Goal: Task Accomplishment & Management: Manage account settings

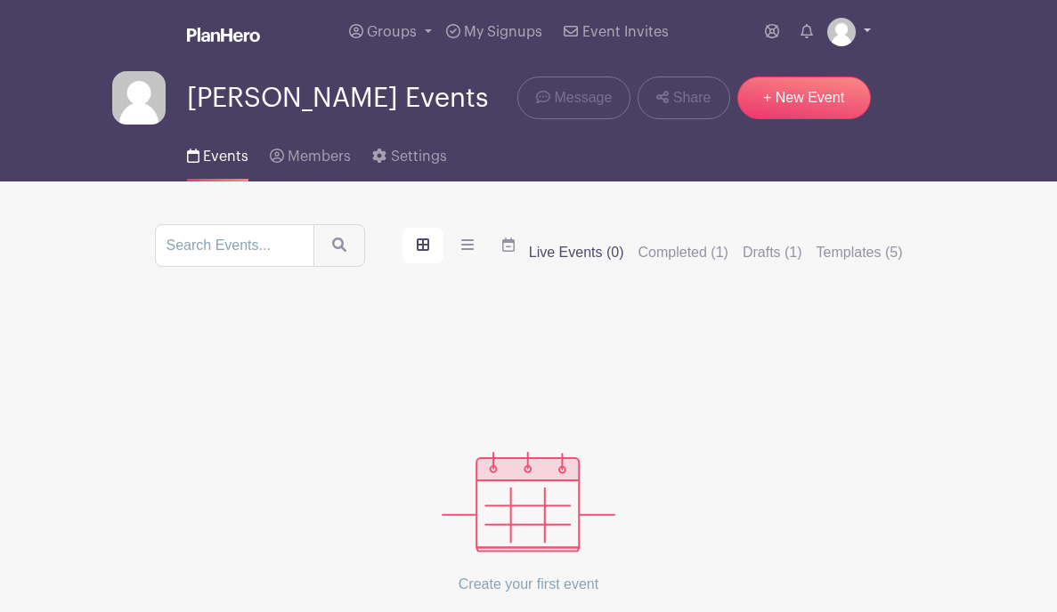
click at [776, 39] on img at bounding box center [841, 32] width 28 height 28
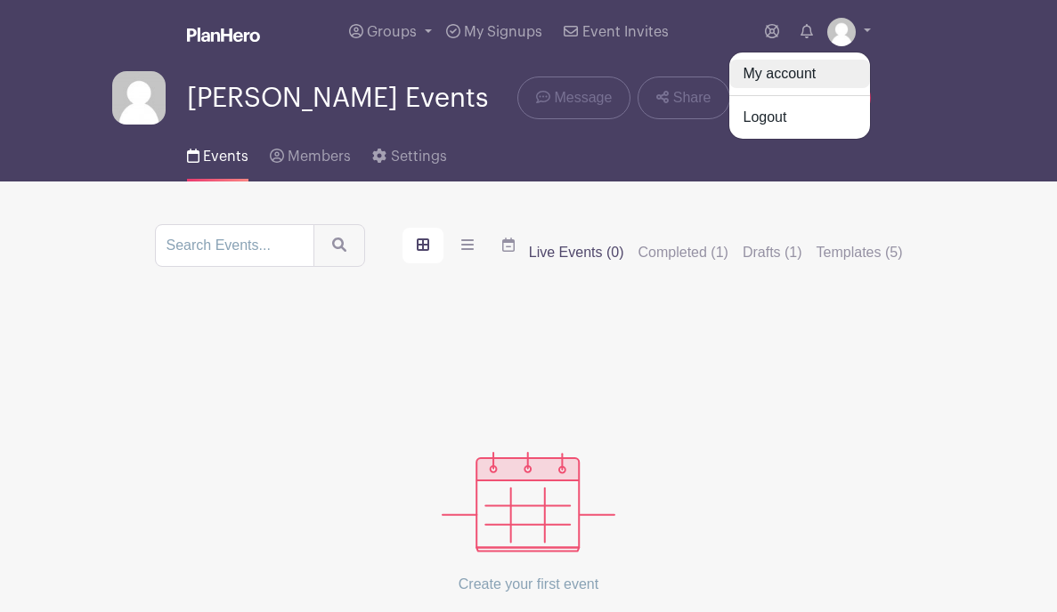
click at [776, 72] on link "My account" at bounding box center [799, 74] width 141 height 28
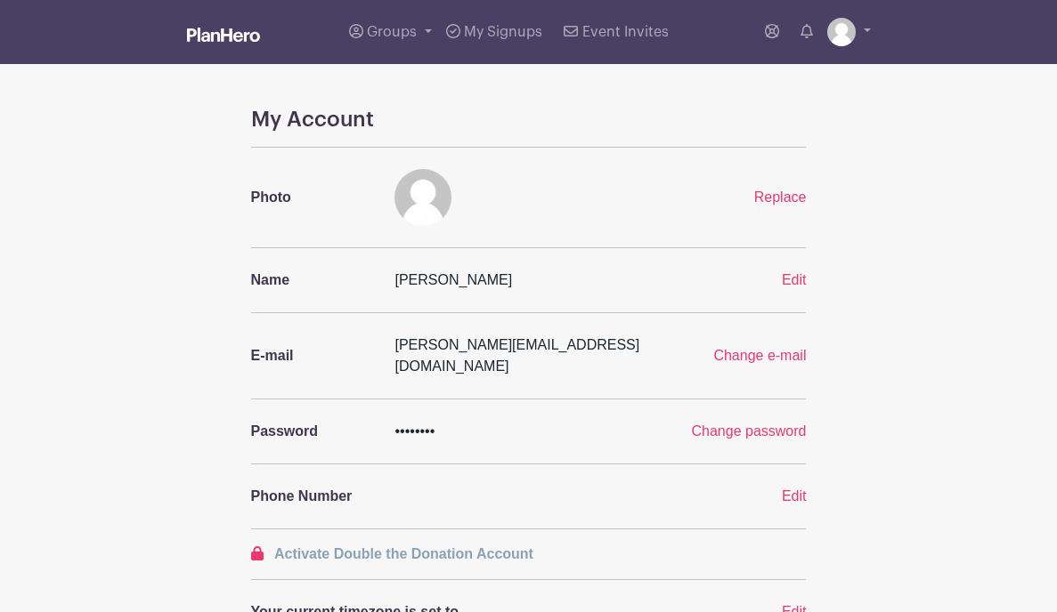
click at [239, 38] on img at bounding box center [223, 35] width 73 height 14
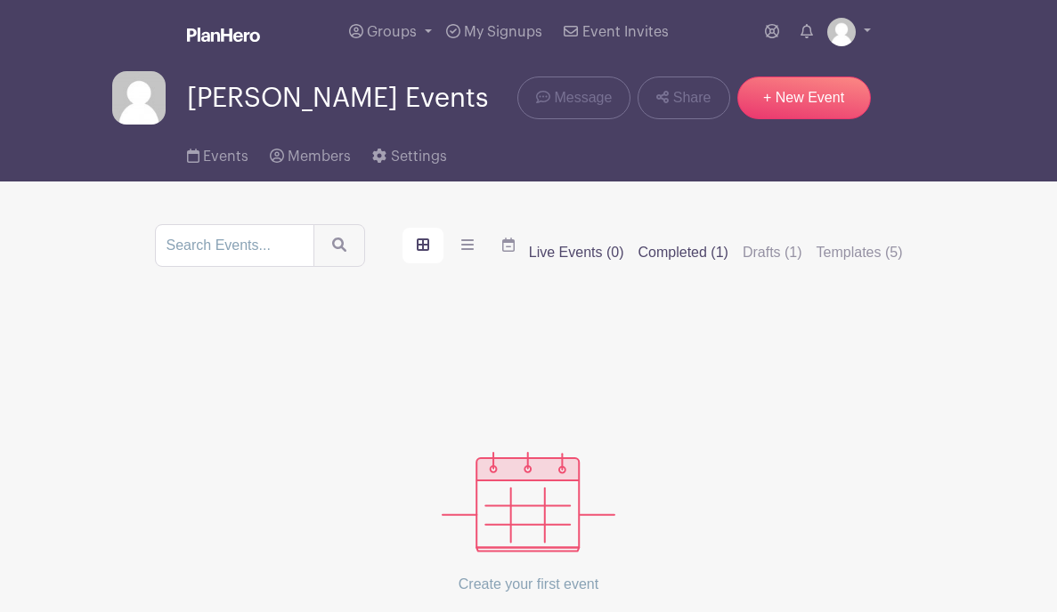
click at [678, 257] on label "Completed (1)" at bounding box center [683, 252] width 90 height 21
click at [0, 0] on input "Completed (1)" at bounding box center [0, 0] width 0 height 0
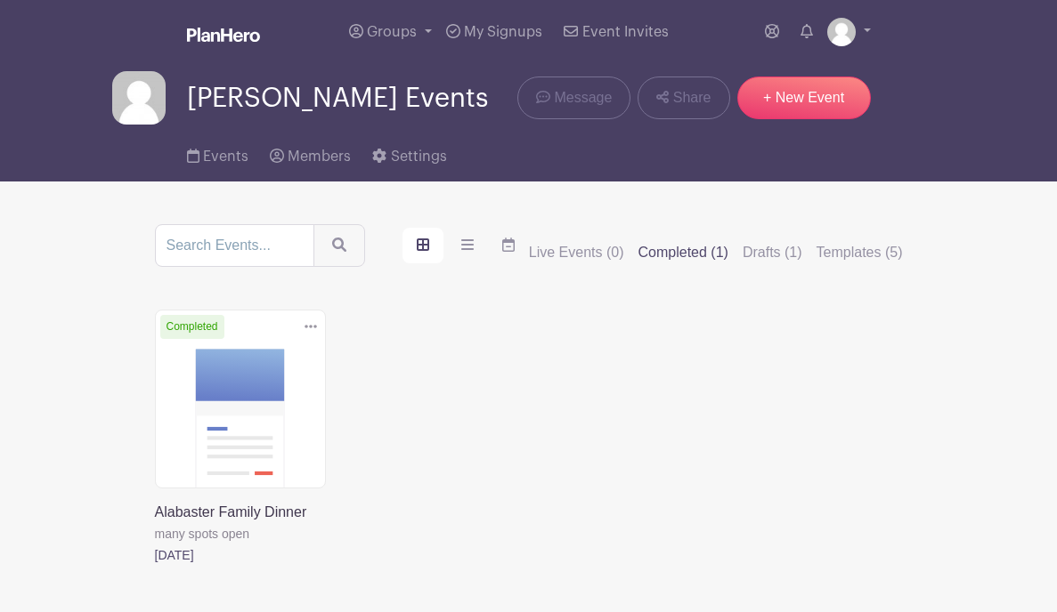
click at [313, 332] on icon at bounding box center [310, 327] width 12 height 14
click at [258, 361] on link "Duplicate" at bounding box center [252, 367] width 141 height 28
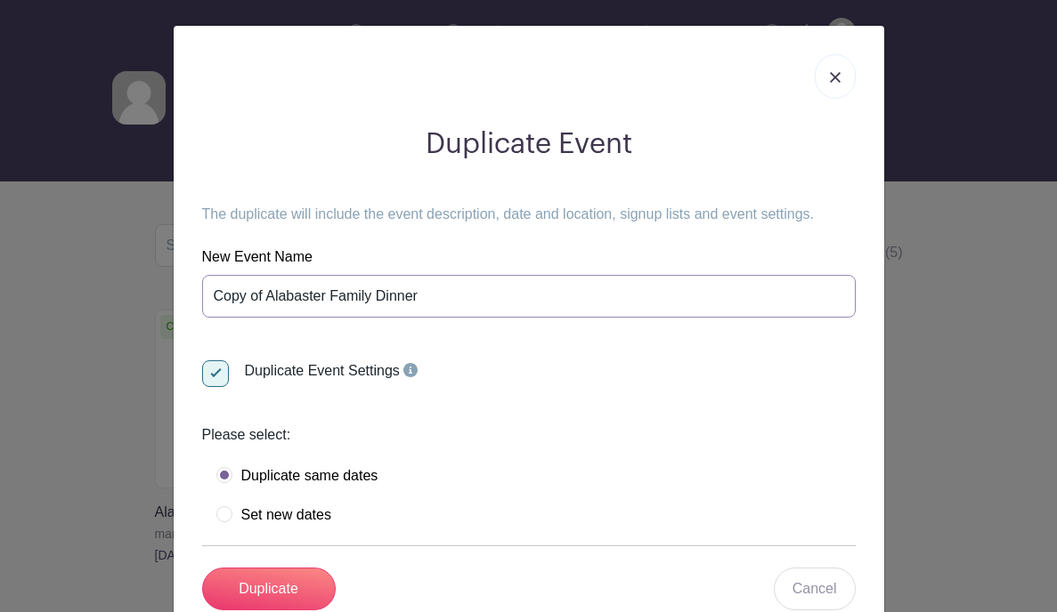
drag, startPoint x: 272, startPoint y: 296, endPoint x: 226, endPoint y: 291, distance: 46.5
click at [220, 292] on input "Copy of Alabaster Family Dinner" at bounding box center [528, 296] width 653 height 43
click at [231, 291] on input "Copy of Alabaster Family Dinner" at bounding box center [528, 296] width 653 height 43
drag, startPoint x: 271, startPoint y: 291, endPoint x: 196, endPoint y: 291, distance: 74.8
click at [196, 291] on div "Duplicate Event The duplicate will include the event description, date and loca…" at bounding box center [529, 369] width 682 height 512
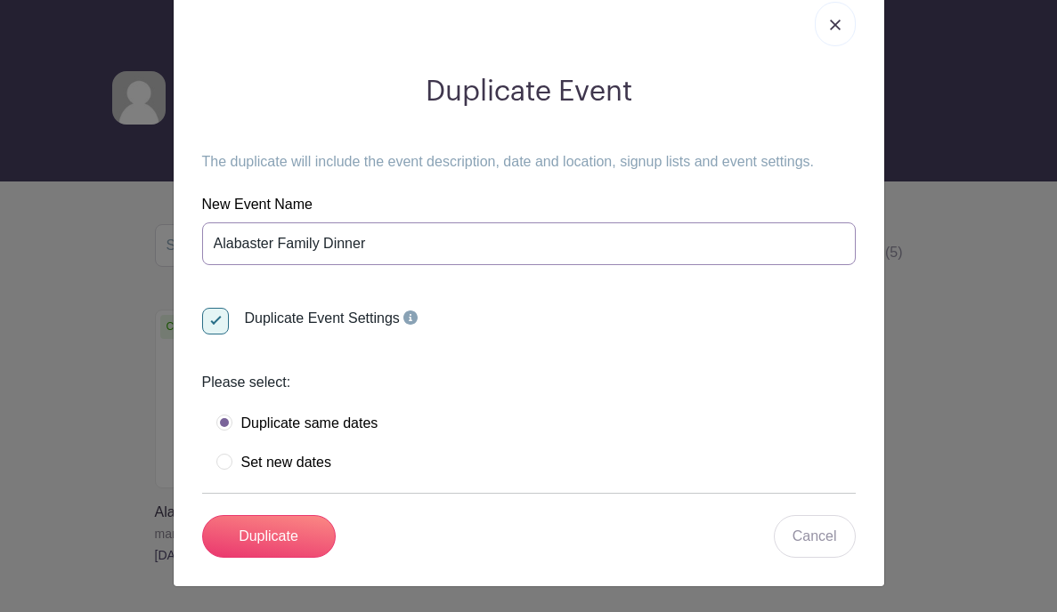
scroll to position [53, 0]
type input "Alabaster Family Dinner"
click at [274, 471] on label "Set new dates" at bounding box center [273, 463] width 115 height 18
radio input "true"
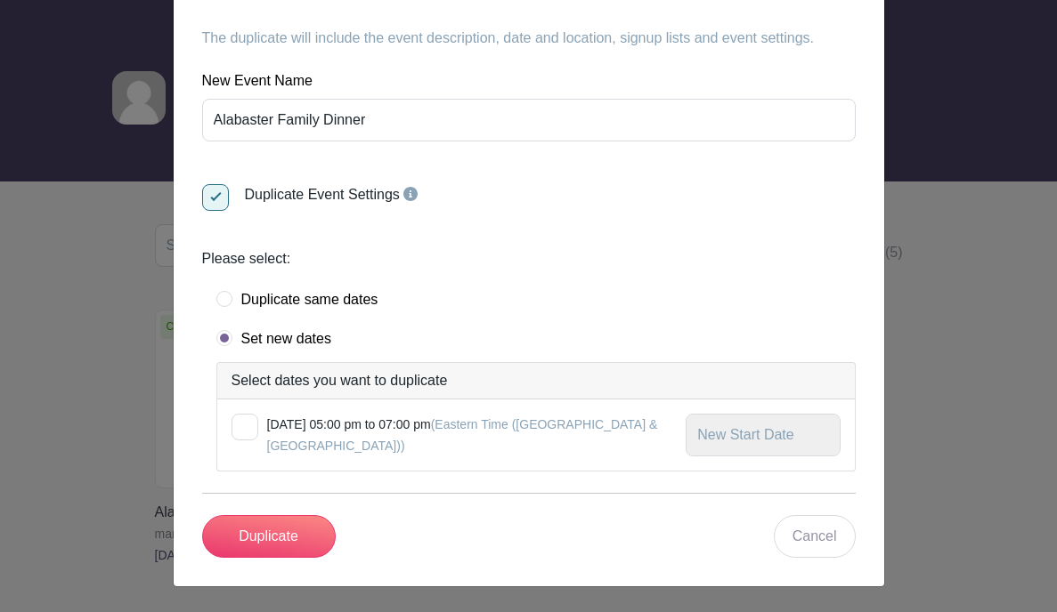
scroll to position [176, 0]
click at [246, 422] on div at bounding box center [244, 427] width 27 height 27
click at [243, 422] on input "checkbox" at bounding box center [237, 420] width 12 height 12
checkbox input "true"
click at [768, 435] on input "text" at bounding box center [762, 435] width 154 height 43
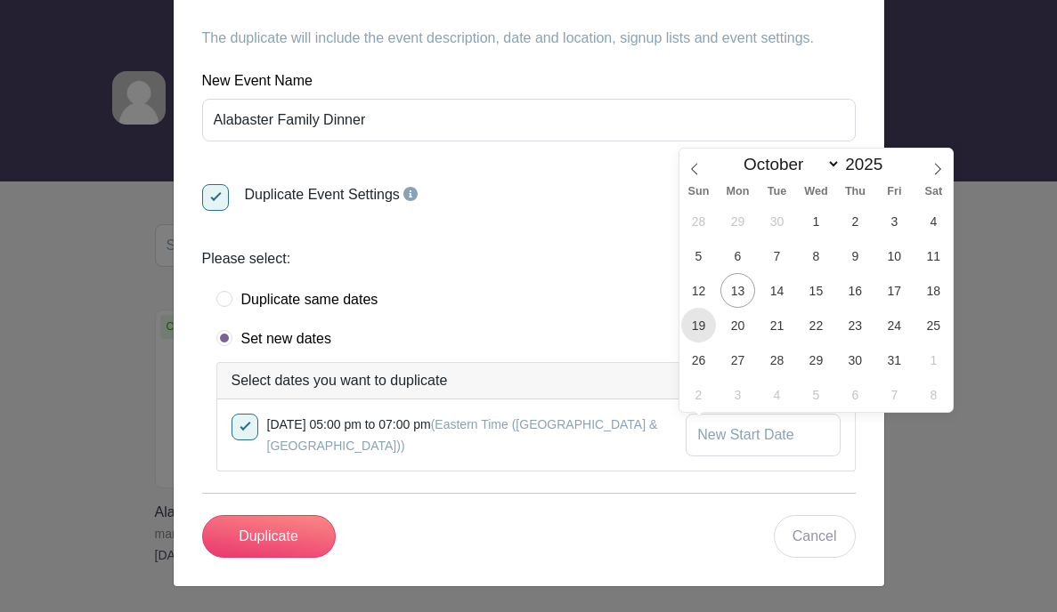
scroll to position [0, 0]
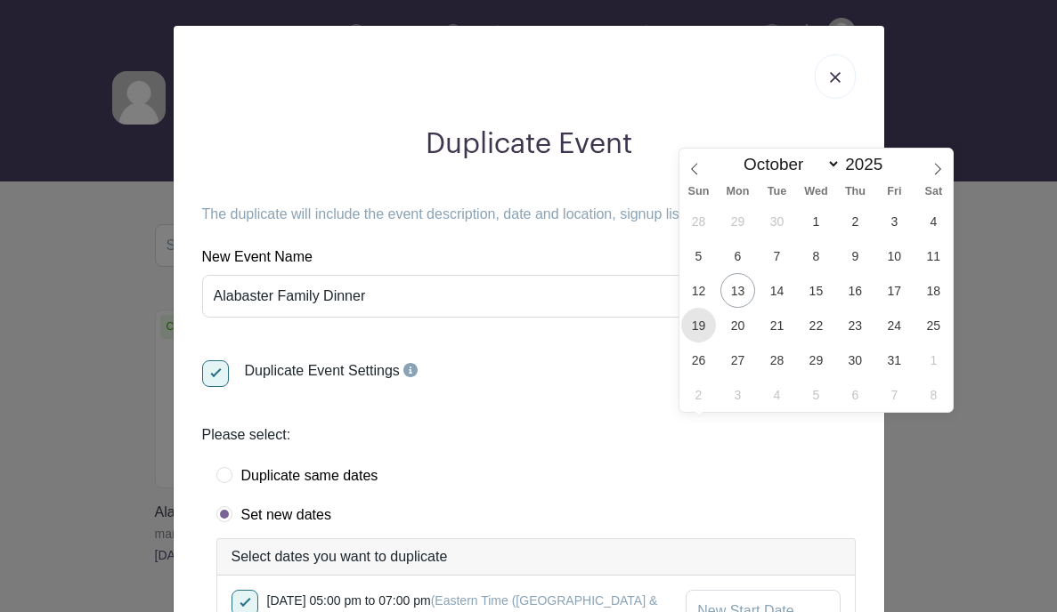
click at [698, 324] on span "19" at bounding box center [698, 325] width 35 height 35
type input "[DATE]"
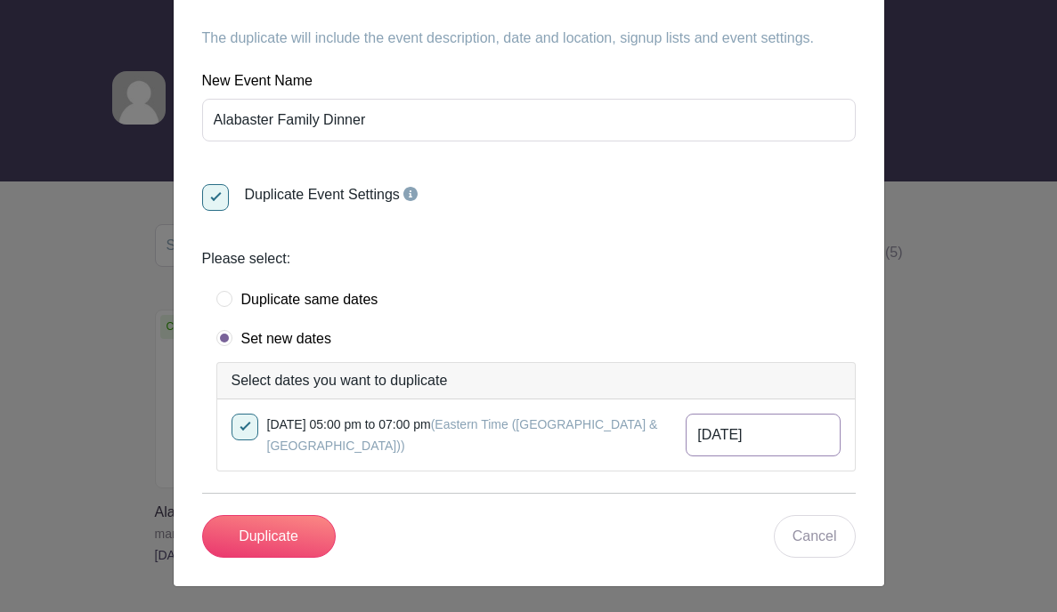
scroll to position [176, 0]
click at [303, 134] on input "Alabaster Family Dinner" at bounding box center [528, 120] width 653 height 43
click at [300, 127] on input "Alabaster Family Dinner" at bounding box center [528, 120] width 653 height 43
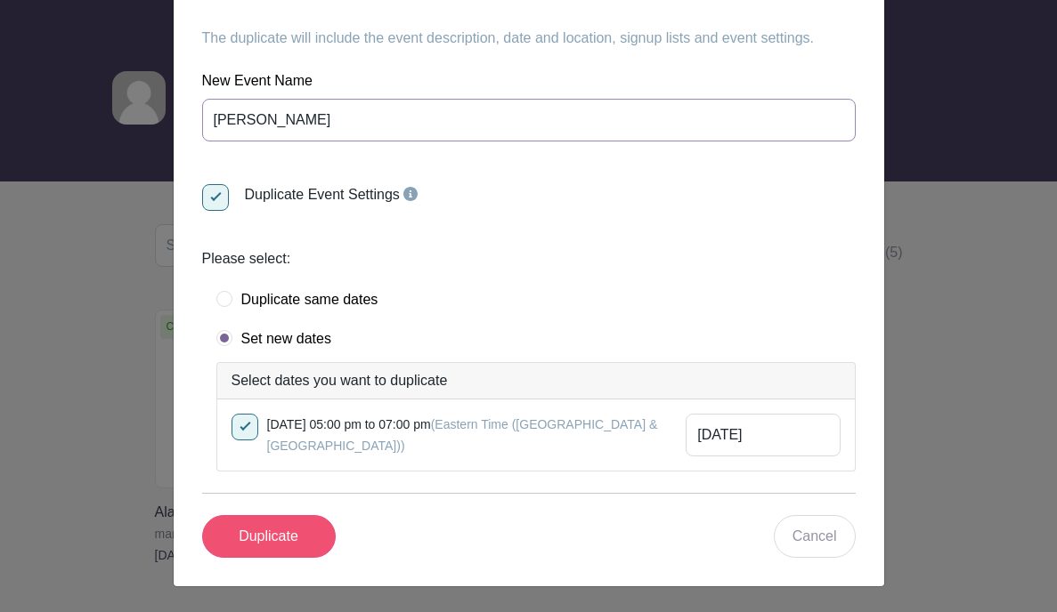
type input "[PERSON_NAME]"
click at [256, 507] on input "Duplicate" at bounding box center [269, 536] width 134 height 43
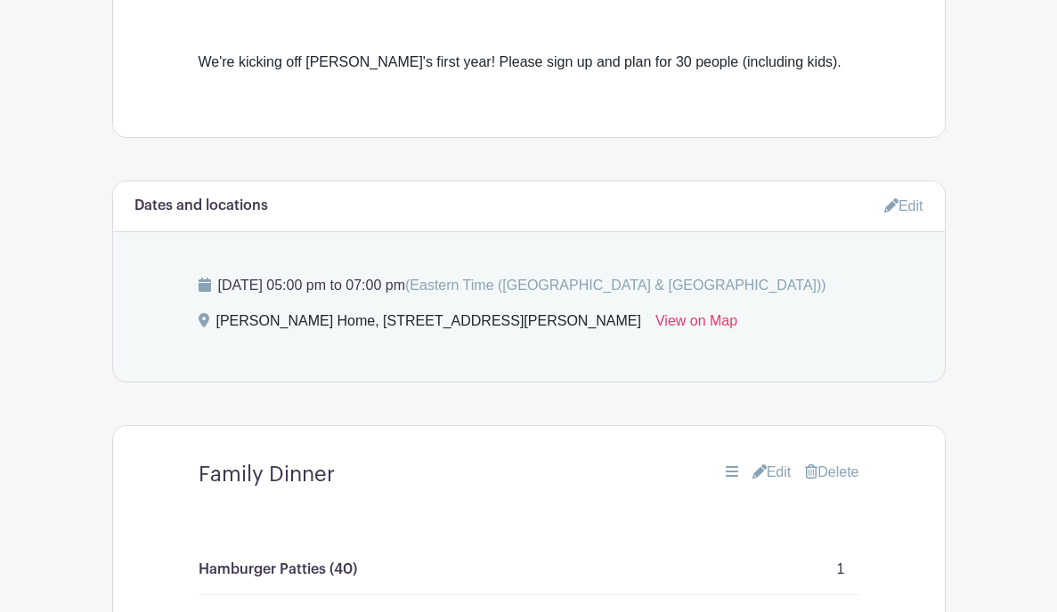
scroll to position [653, 0]
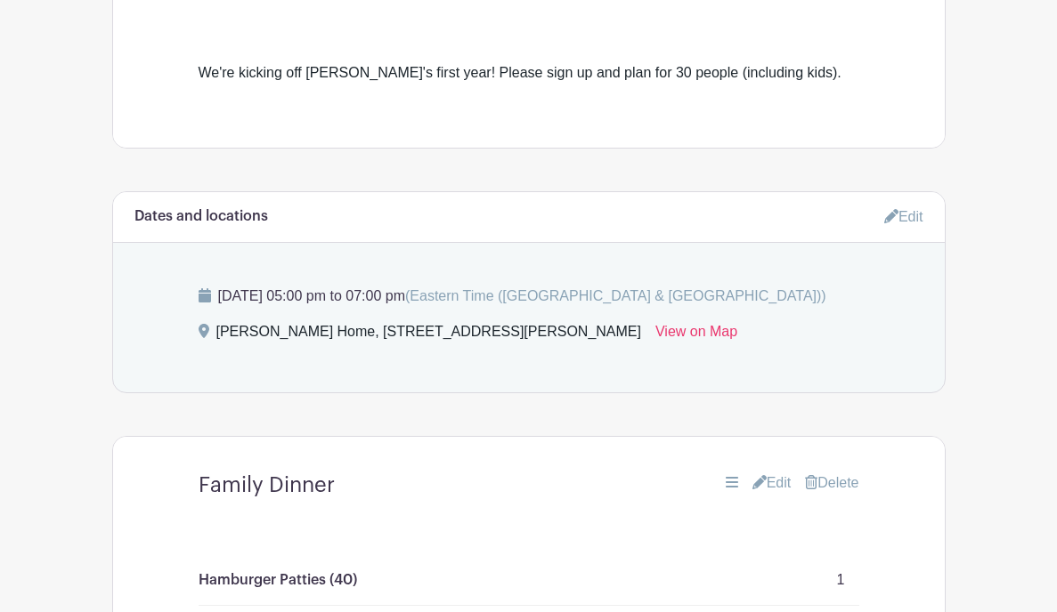
click at [776, 215] on link "Edit" at bounding box center [903, 216] width 39 height 29
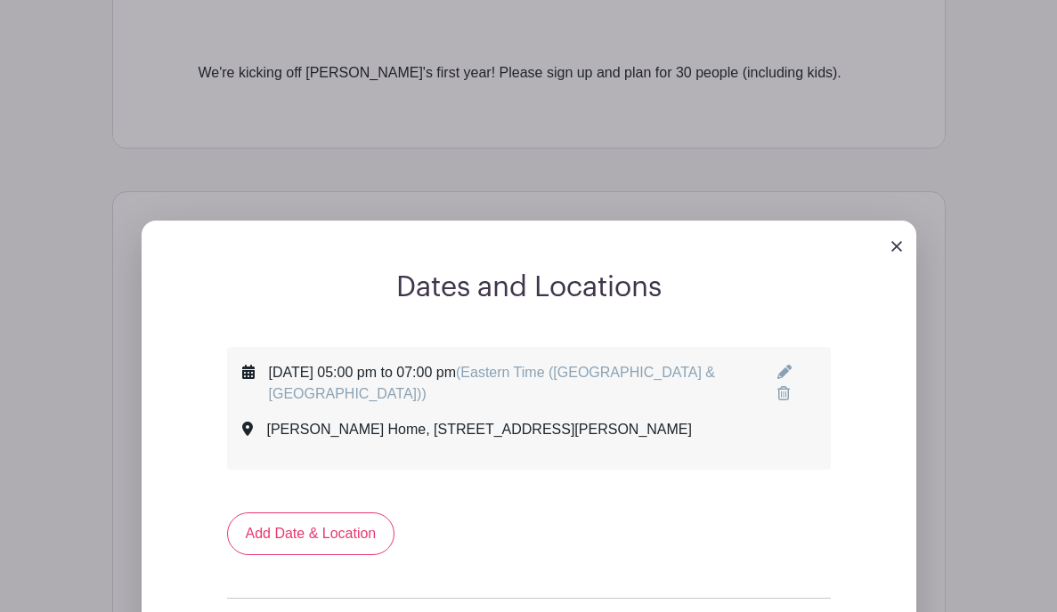
click at [776, 367] on icon at bounding box center [784, 372] width 14 height 14
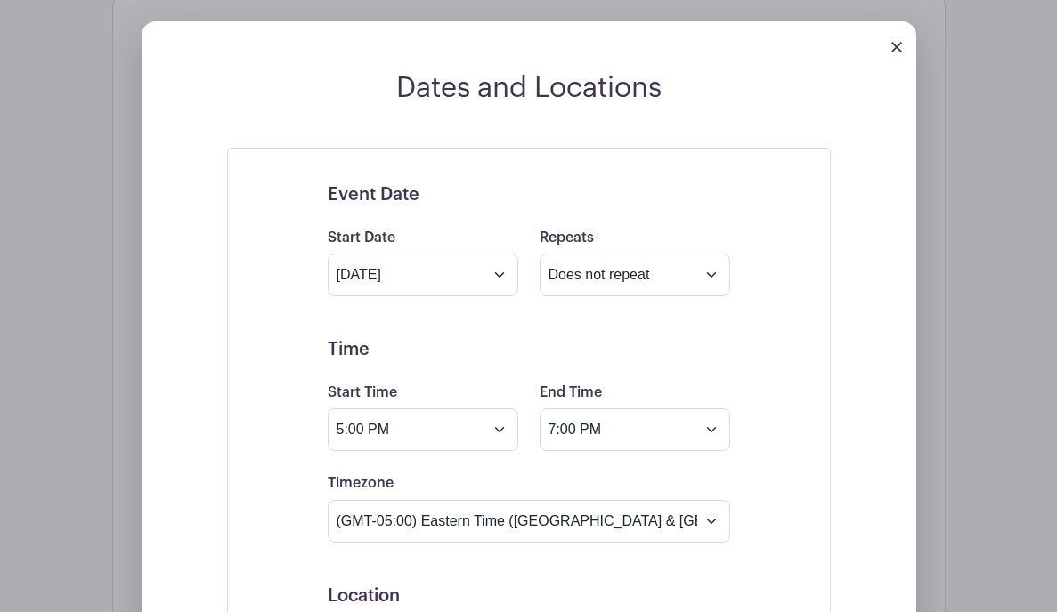
scroll to position [857, 0]
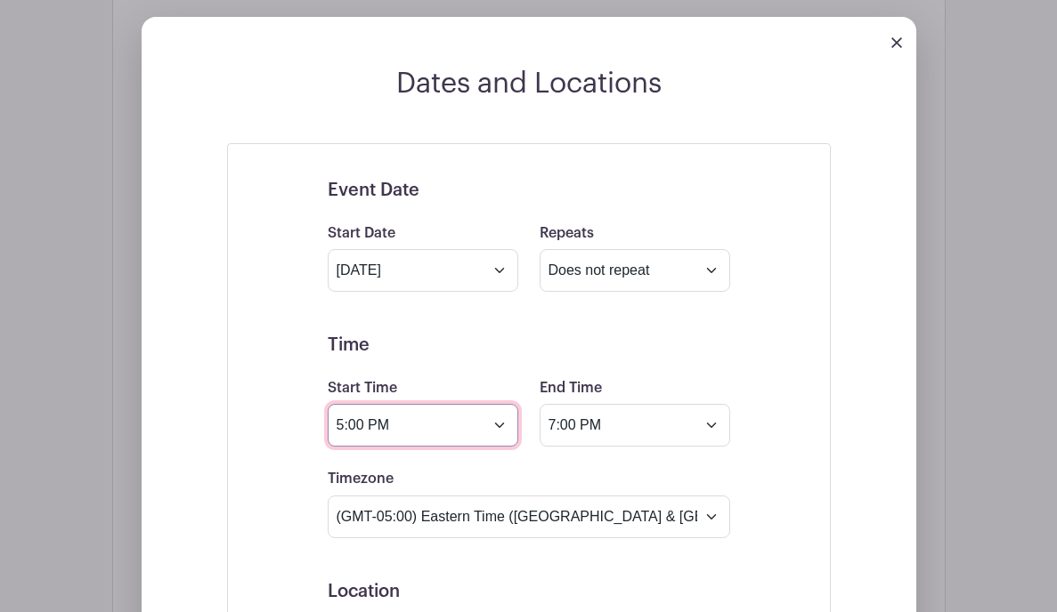
click at [389, 444] on input "5:00 PM" at bounding box center [423, 425] width 190 height 43
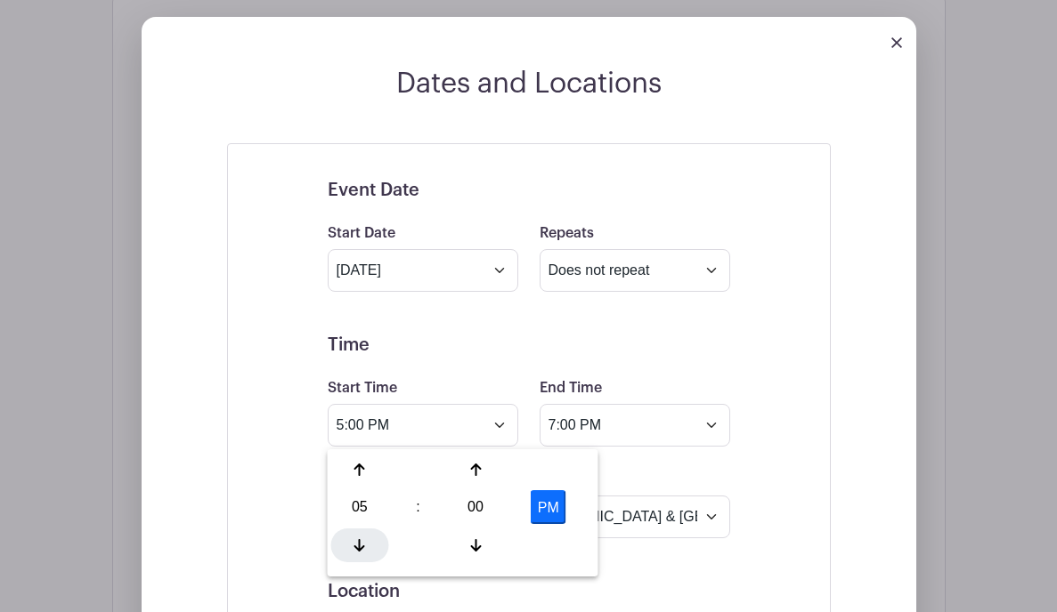
click at [355, 507] on div at bounding box center [360, 546] width 58 height 34
click at [472, 476] on icon at bounding box center [475, 470] width 11 height 14
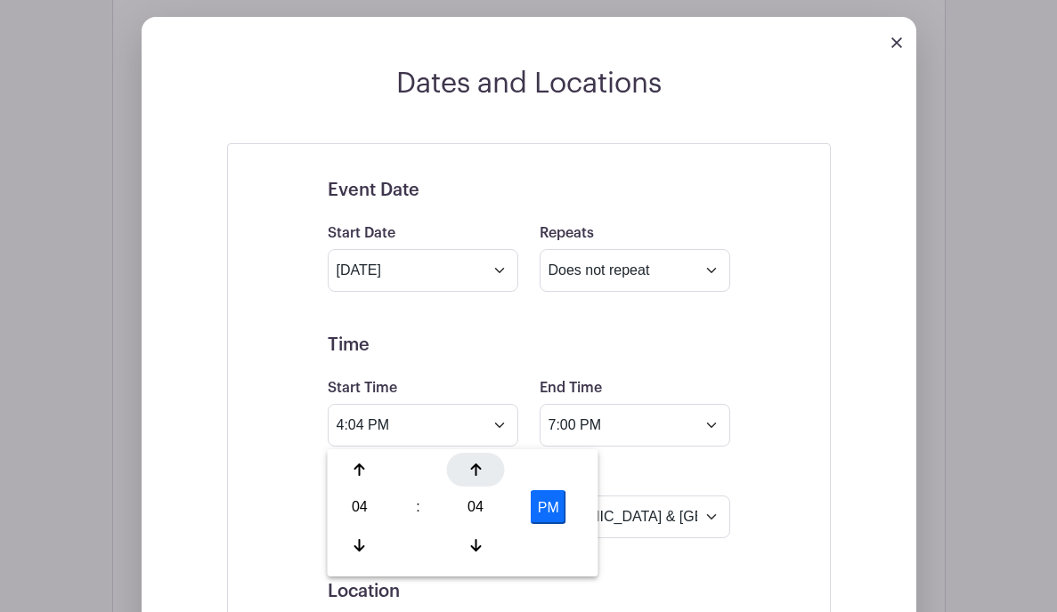
click at [472, 476] on icon at bounding box center [475, 470] width 11 height 14
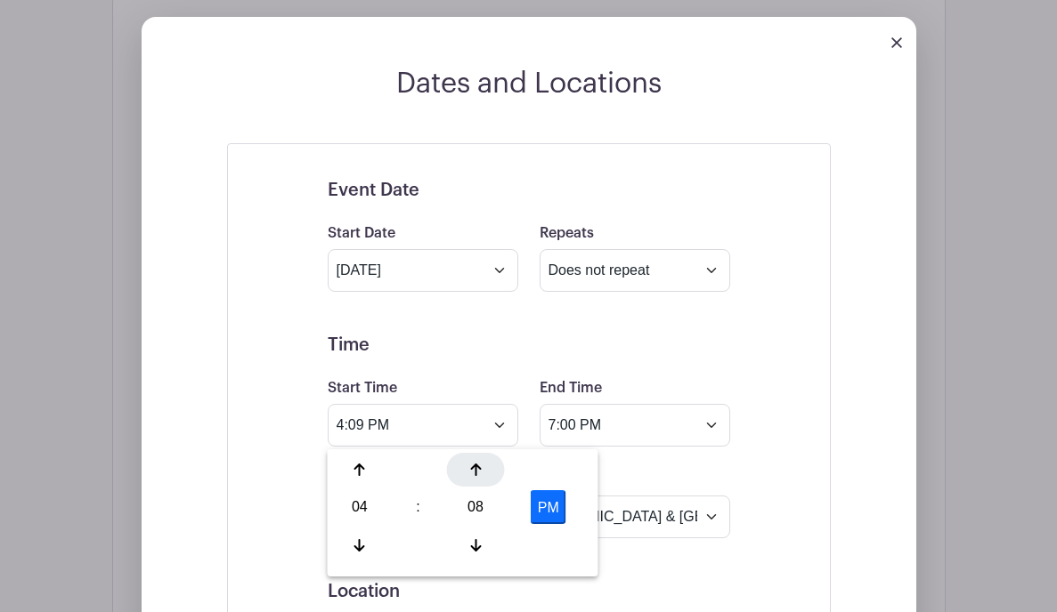
click at [472, 476] on icon at bounding box center [475, 470] width 11 height 14
click at [472, 504] on div "10" at bounding box center [476, 507] width 58 height 34
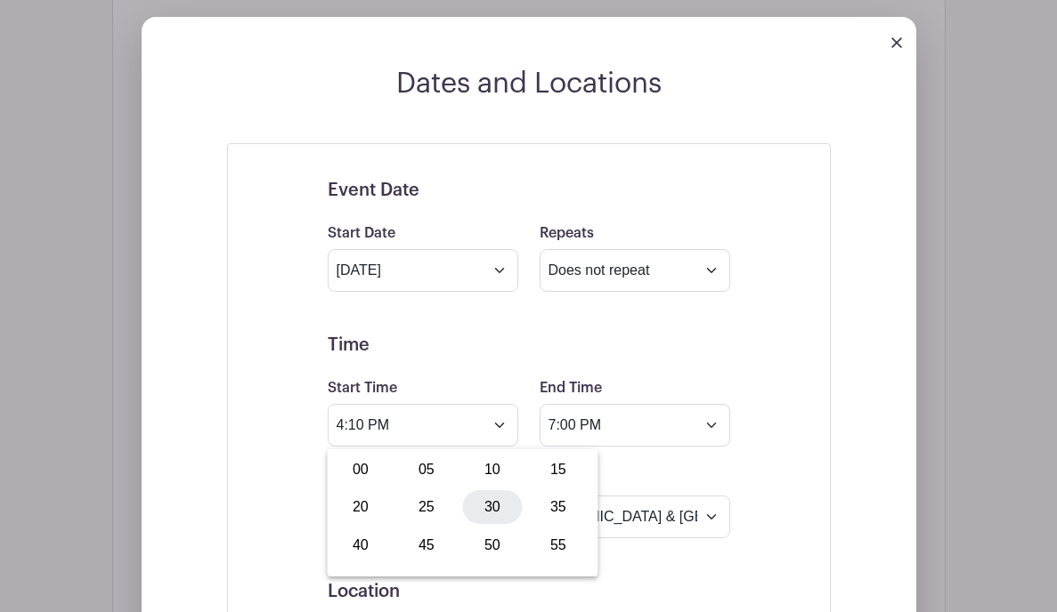
click at [480, 506] on div "30" at bounding box center [493, 507] width 60 height 34
type input "4:30 PM"
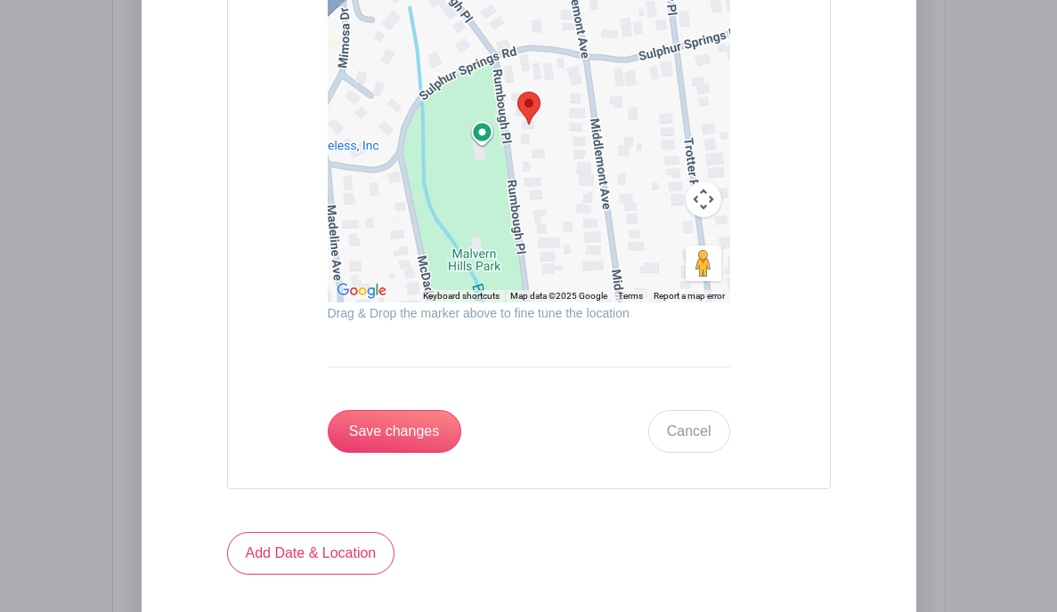
scroll to position [2094, 0]
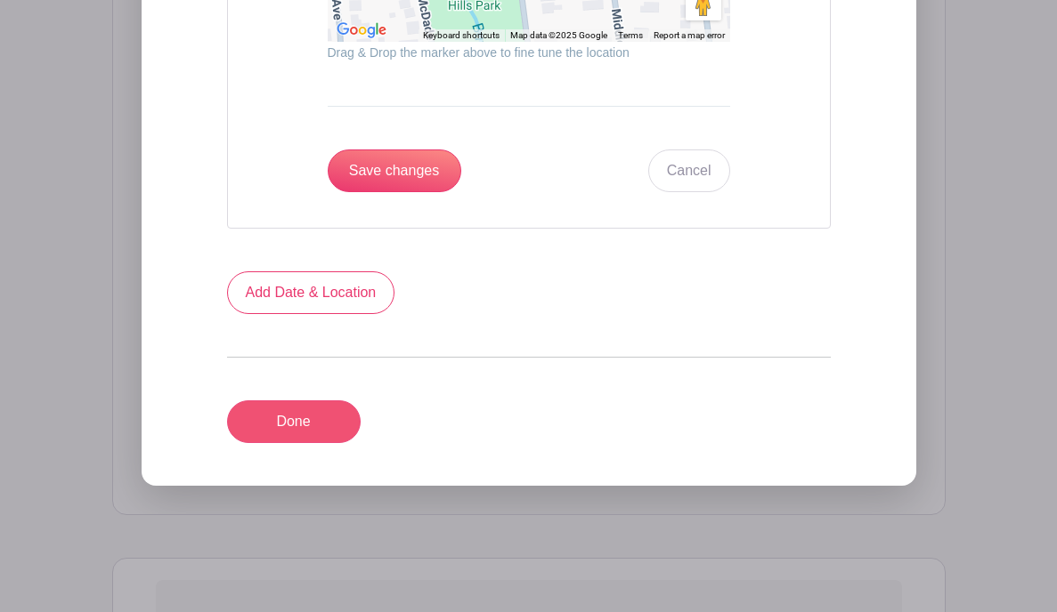
click at [288, 434] on link "Done" at bounding box center [294, 422] width 134 height 43
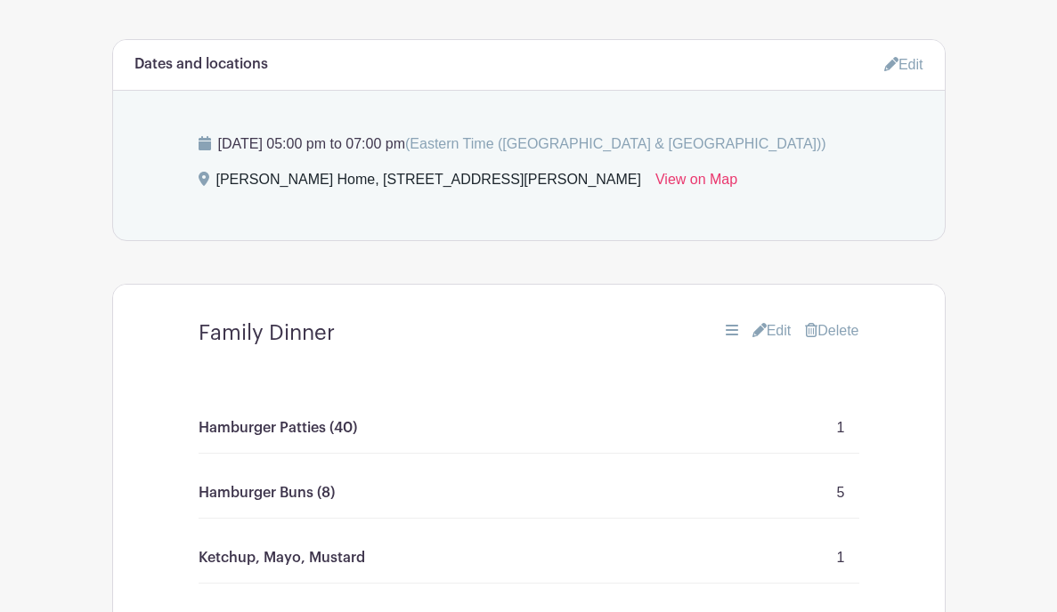
scroll to position [804, 0]
click at [776, 68] on link "Edit" at bounding box center [903, 66] width 39 height 29
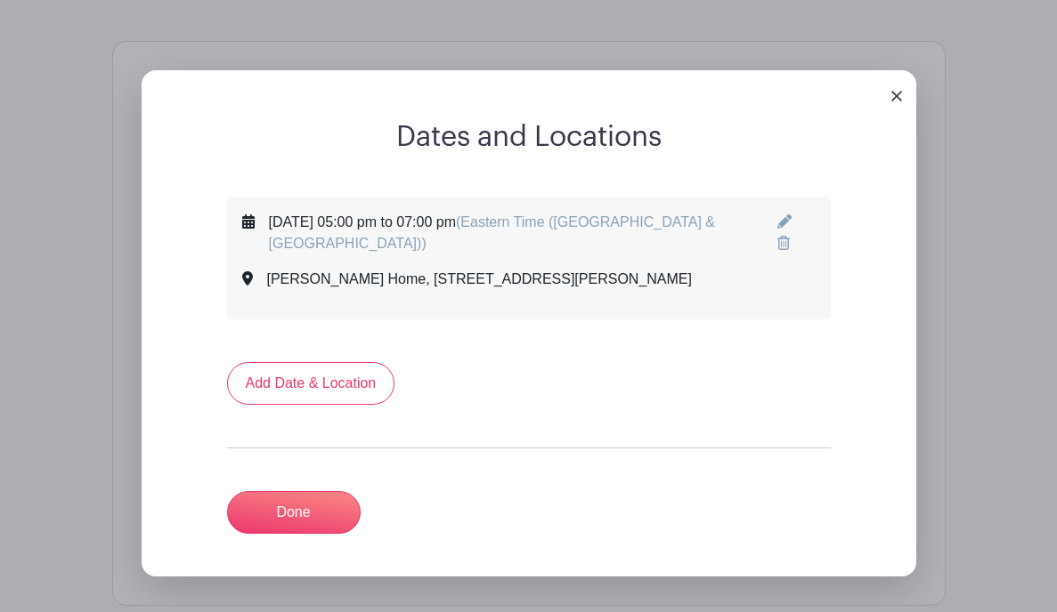
click at [776, 223] on icon at bounding box center [784, 222] width 14 height 14
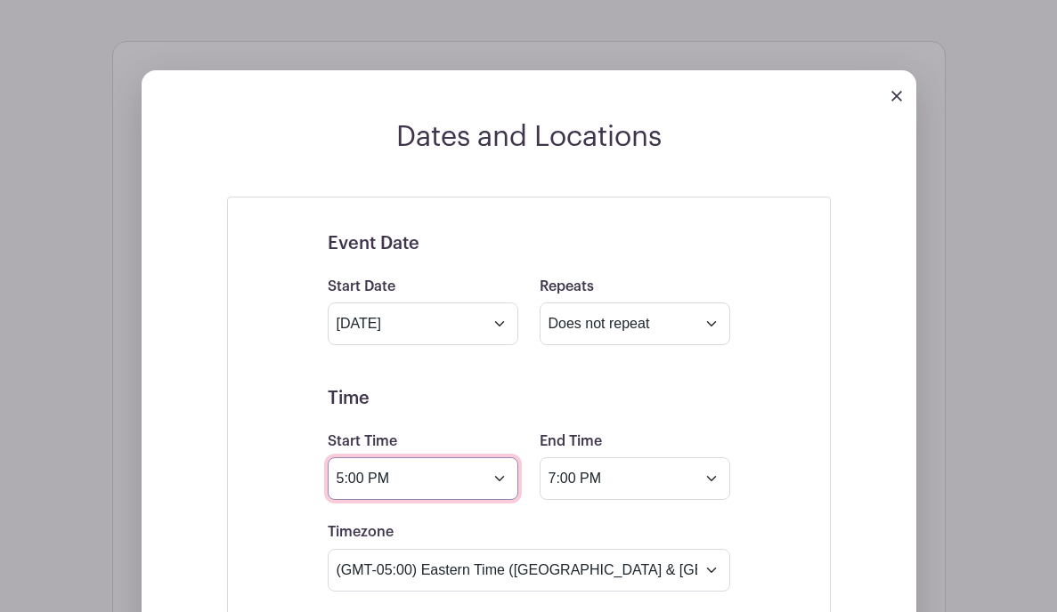
click at [362, 489] on input "5:00 PM" at bounding box center [423, 479] width 190 height 43
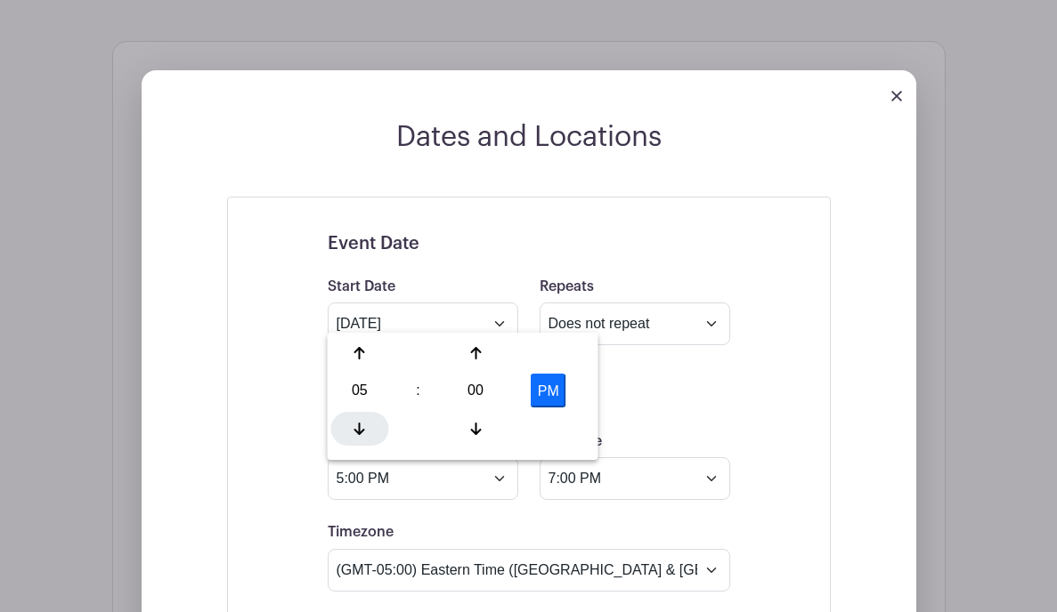
click at [365, 420] on div at bounding box center [360, 429] width 58 height 34
click at [461, 385] on div "00" at bounding box center [476, 391] width 58 height 34
click at [483, 390] on div "30" at bounding box center [493, 391] width 60 height 34
type input "4:30 PM"
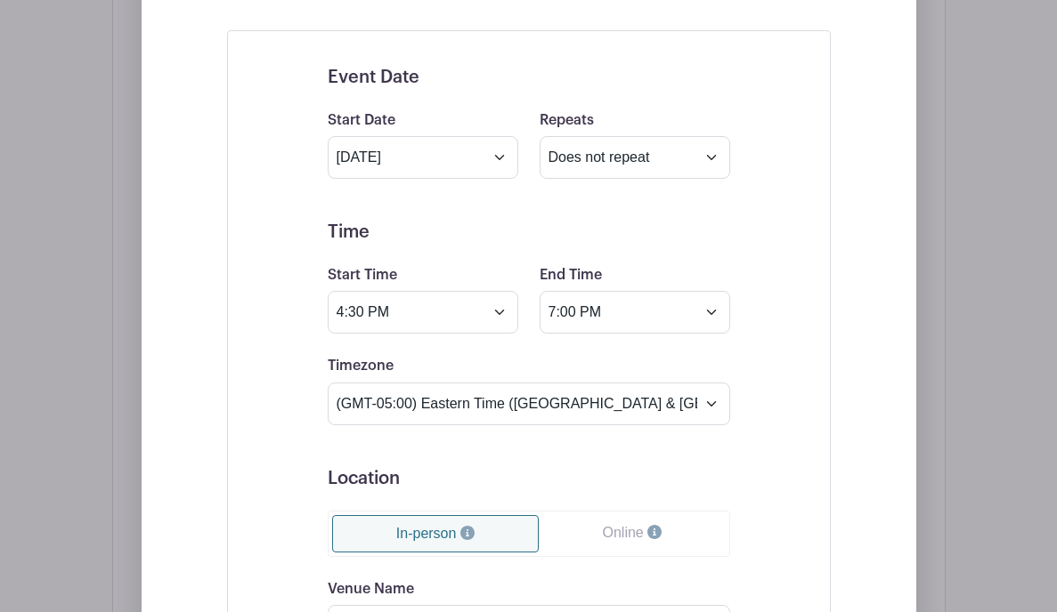
scroll to position [975, 0]
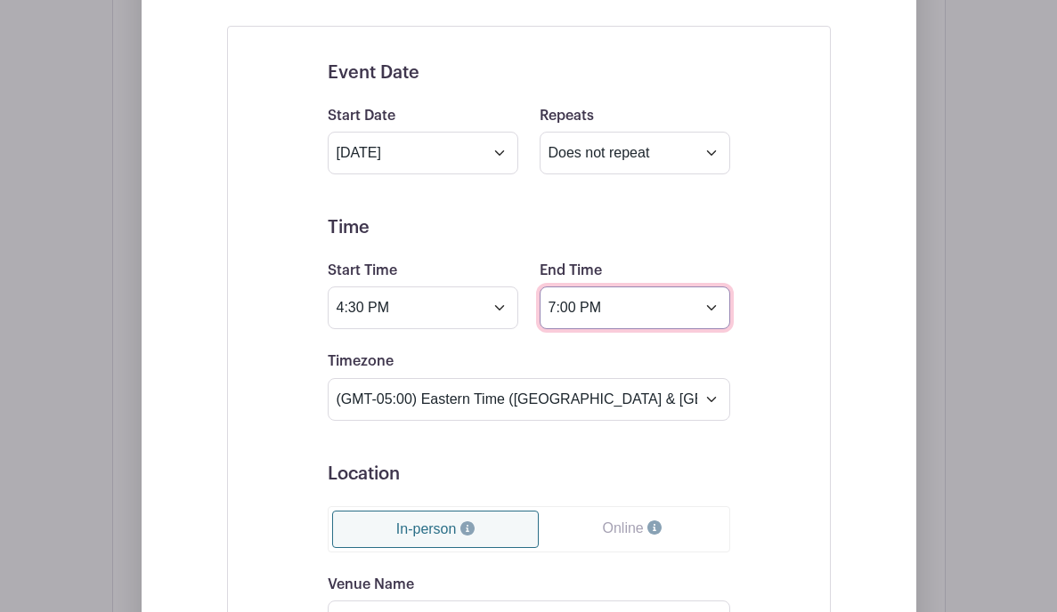
click at [611, 304] on input "7:00 PM" at bounding box center [634, 308] width 190 height 43
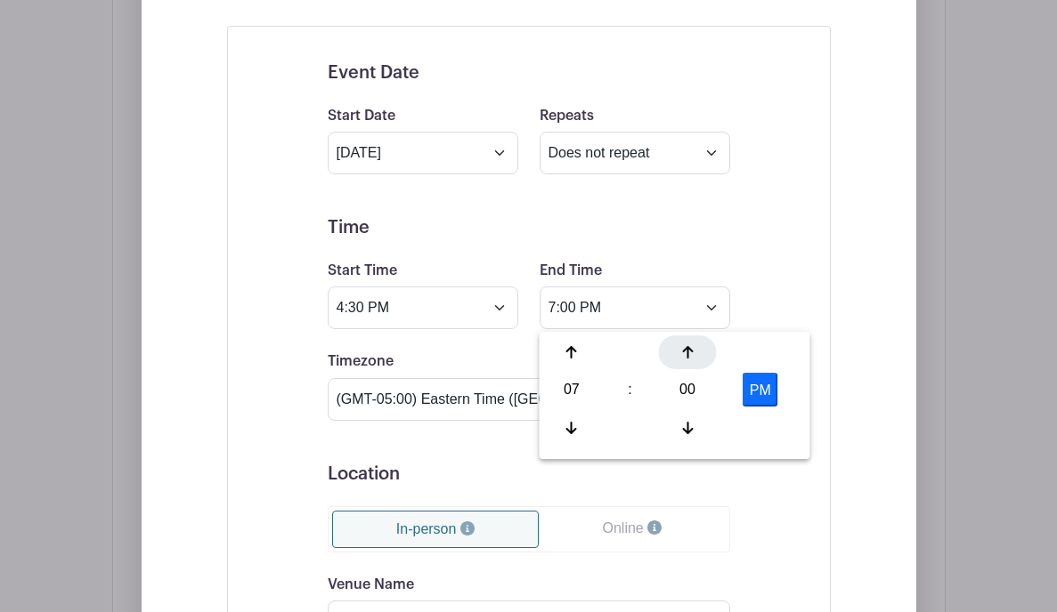
click at [682, 350] on icon at bounding box center [687, 352] width 11 height 14
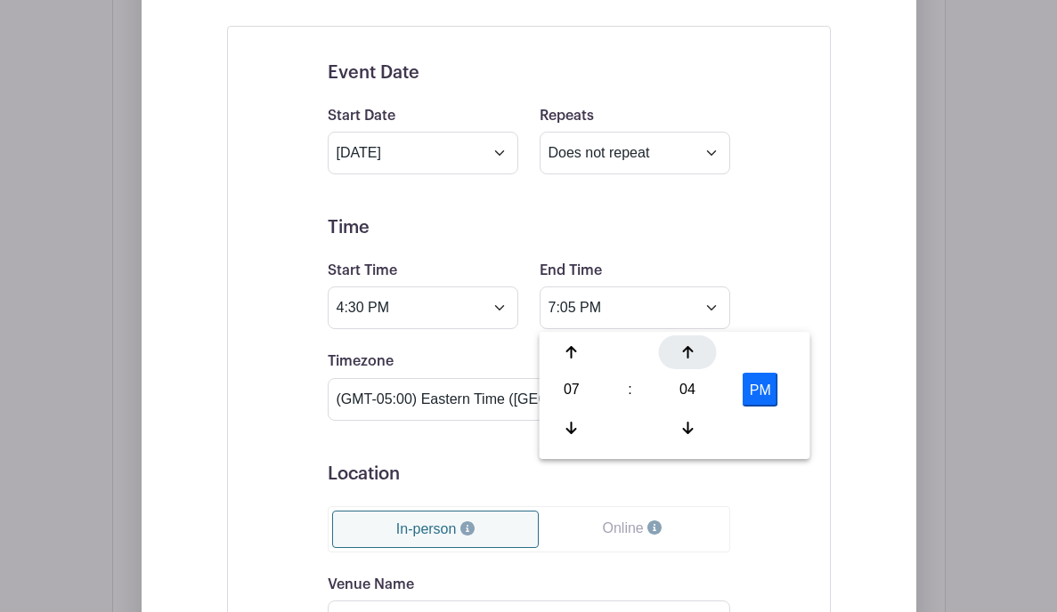
click at [682, 350] on icon at bounding box center [687, 352] width 11 height 14
click at [673, 383] on div "09" at bounding box center [688, 390] width 58 height 34
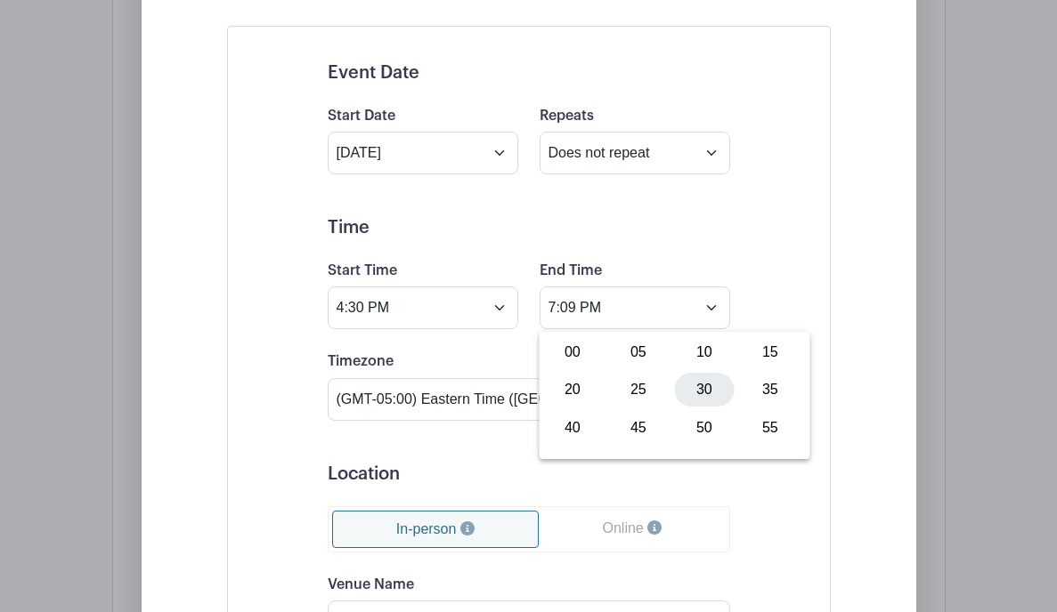
click at [701, 392] on div "30" at bounding box center [705, 390] width 60 height 34
click at [753, 393] on button "PM" at bounding box center [760, 390] width 36 height 34
click at [753, 393] on button "AM" at bounding box center [760, 390] width 36 height 34
type input "7:30 PM"
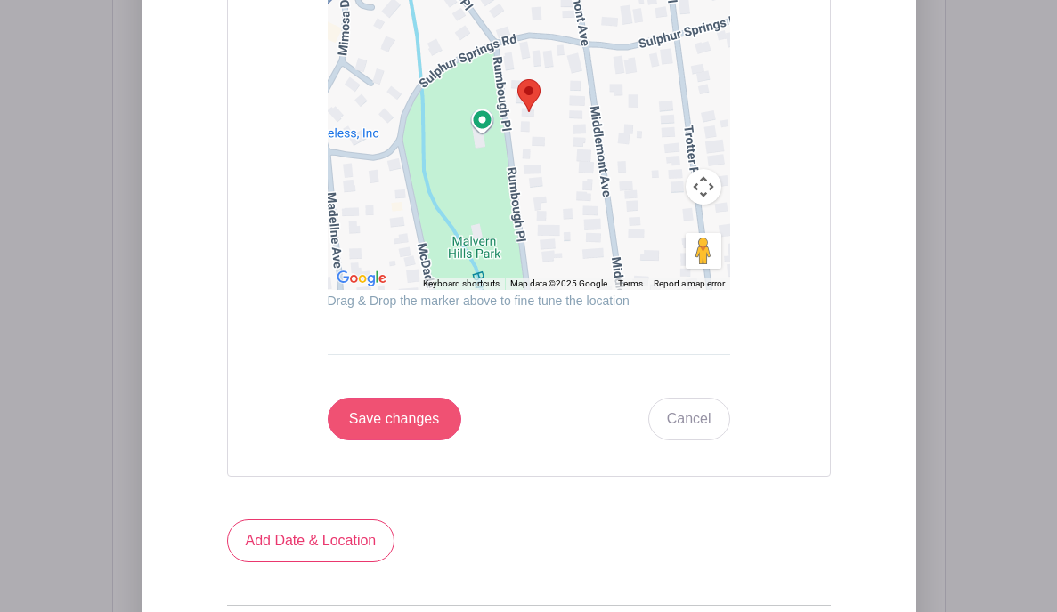
click at [375, 416] on input "Save changes" at bounding box center [395, 419] width 134 height 43
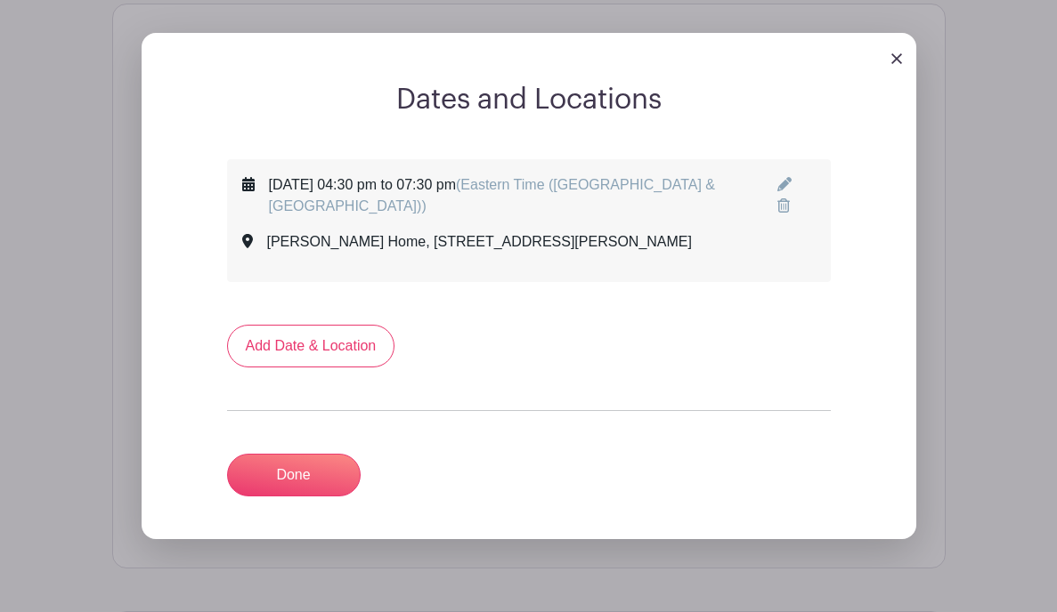
scroll to position [842, 0]
click at [296, 459] on link "Done" at bounding box center [294, 474] width 134 height 43
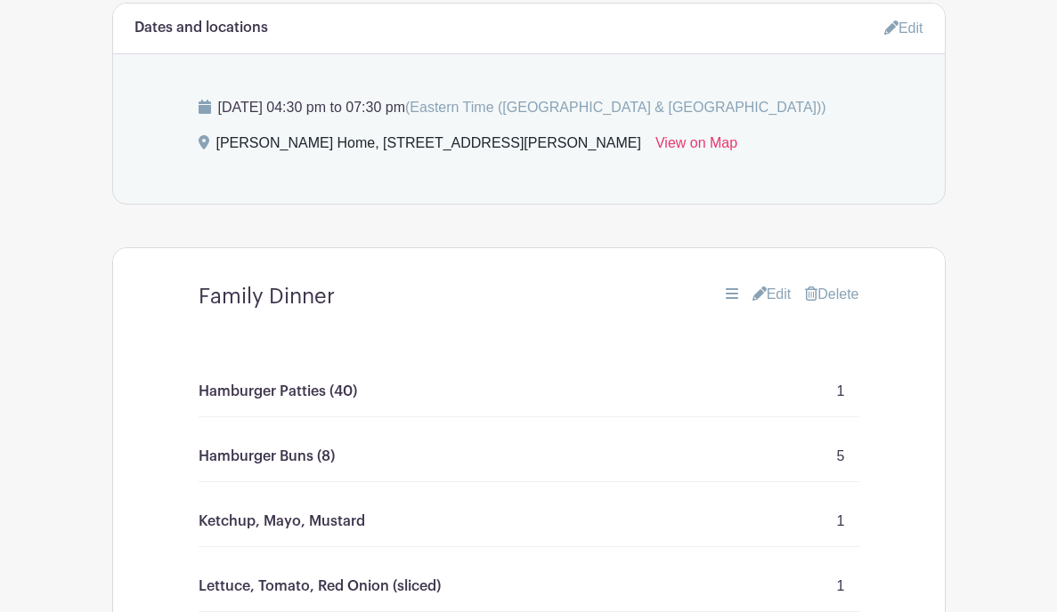
scroll to position [898, 0]
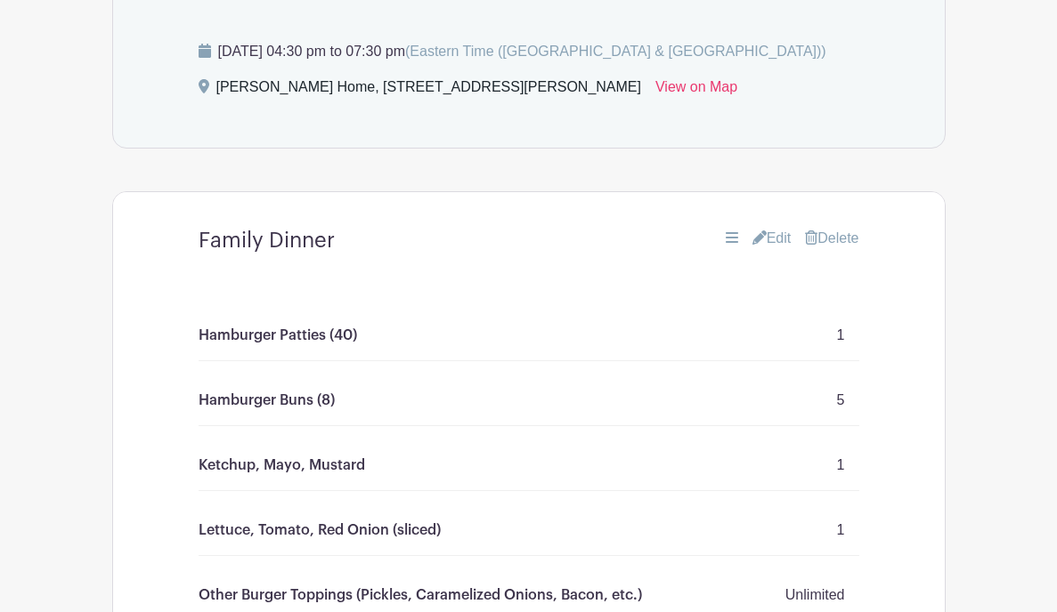
click at [758, 234] on icon at bounding box center [759, 238] width 14 height 14
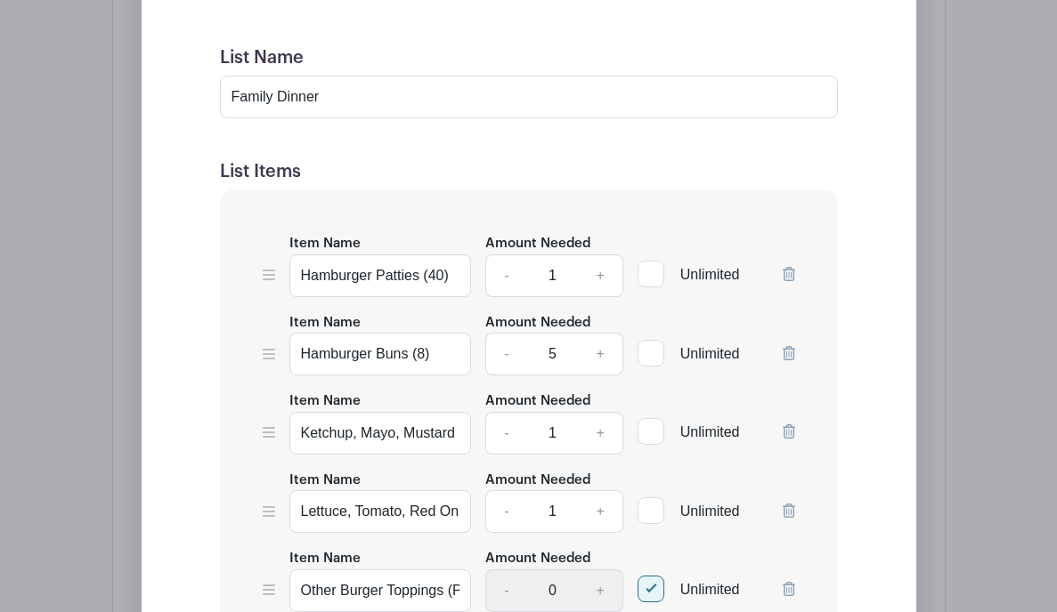
scroll to position [1304, 0]
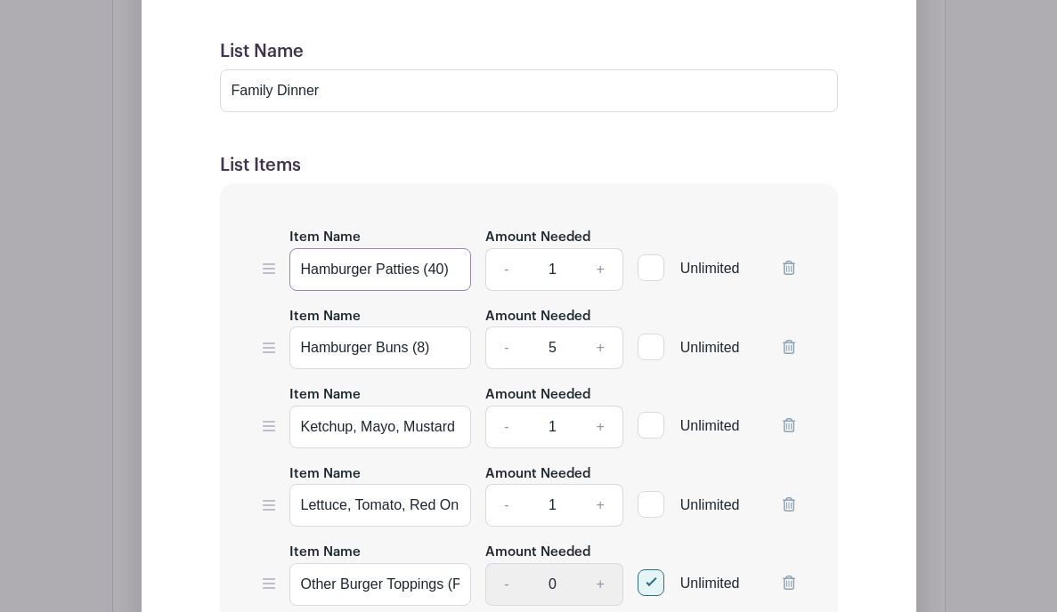
click at [331, 273] on input "Hamburger Patties (40)" at bounding box center [380, 269] width 182 height 43
type input "Chil"
click at [599, 268] on link "+" at bounding box center [600, 269] width 45 height 43
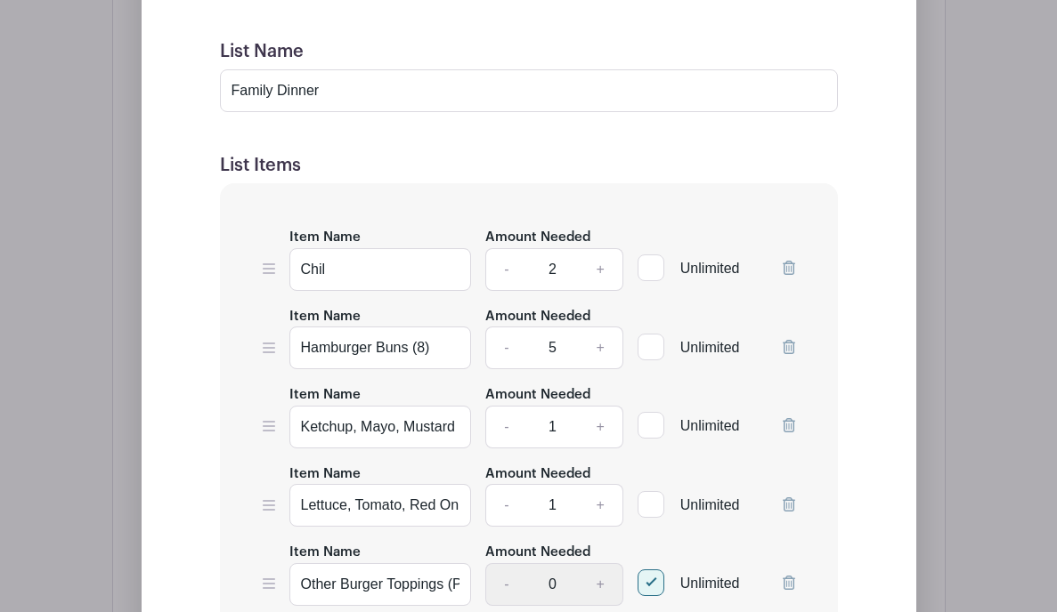
click at [599, 268] on link "+" at bounding box center [600, 269] width 45 height 43
type input "3"
click at [344, 84] on input "Family Dinner" at bounding box center [529, 90] width 618 height 43
type input "Chili Cook Off"
click at [363, 267] on input "Chil" at bounding box center [380, 269] width 182 height 43
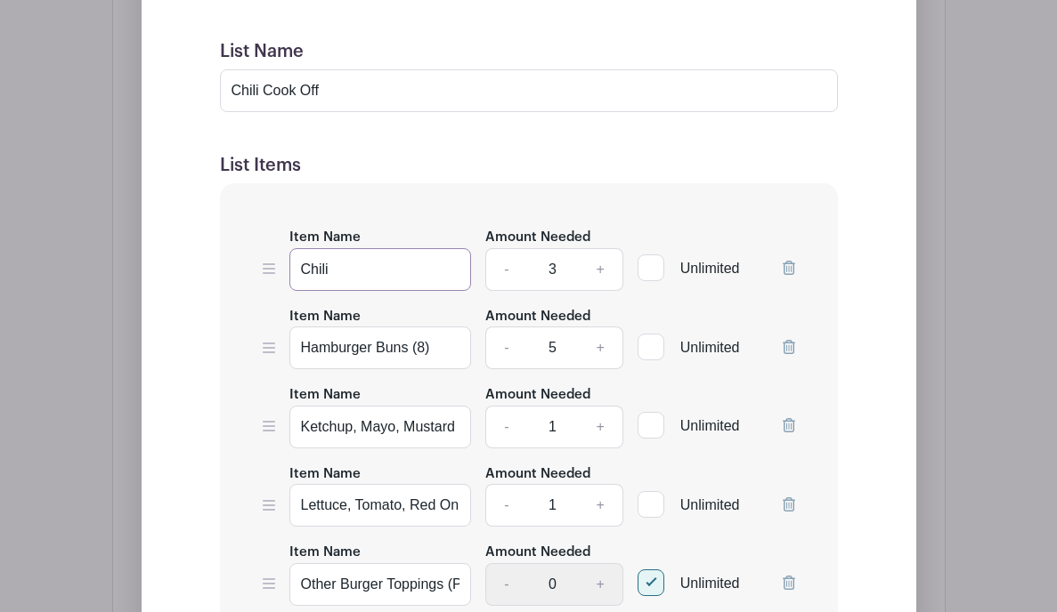
type input "Chili"
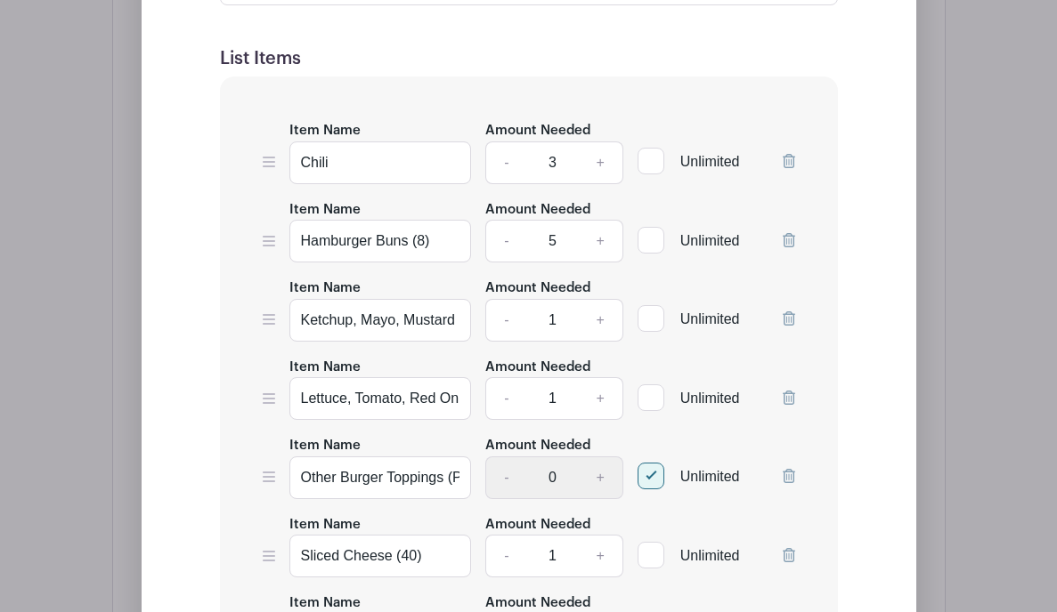
scroll to position [1412, 0]
click at [382, 240] on input "Hamburger Buns (8)" at bounding box center [380, 240] width 182 height 43
type input "Crackers (Saltine or Oyster)"
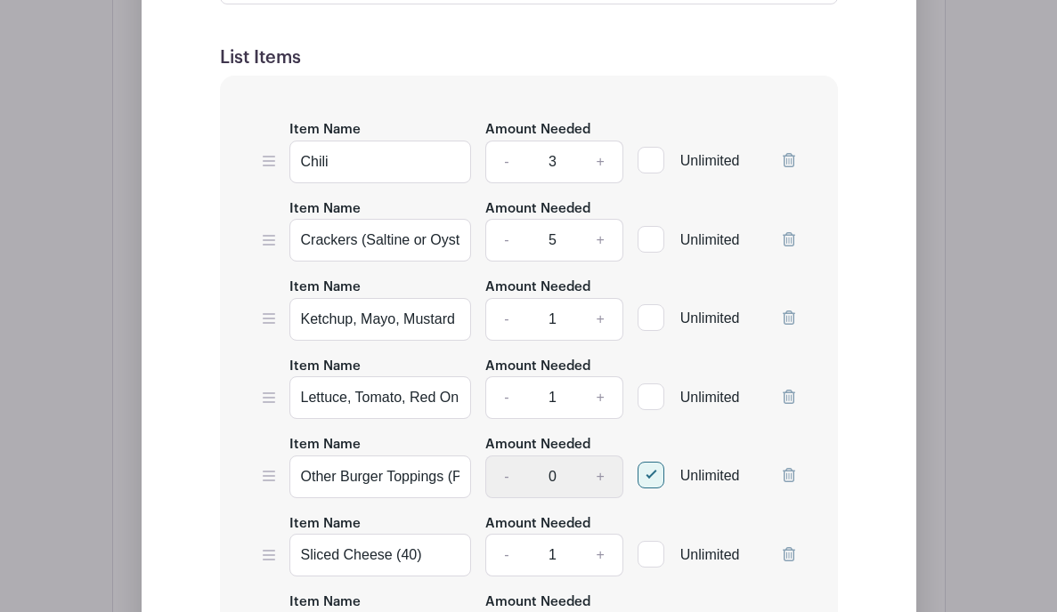
click at [507, 248] on link "-" at bounding box center [505, 240] width 41 height 43
click at [506, 248] on link "-" at bounding box center [505, 240] width 41 height 43
type input "1"
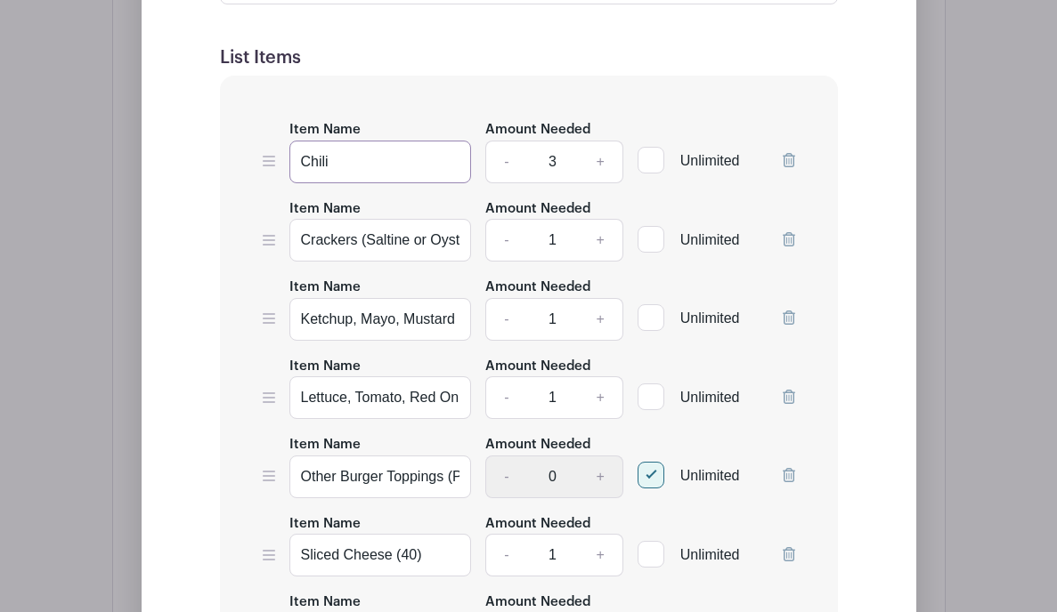
click at [352, 151] on input "Chili" at bounding box center [380, 162] width 182 height 43
click at [351, 156] on input "Chili" at bounding box center [380, 162] width 182 height 43
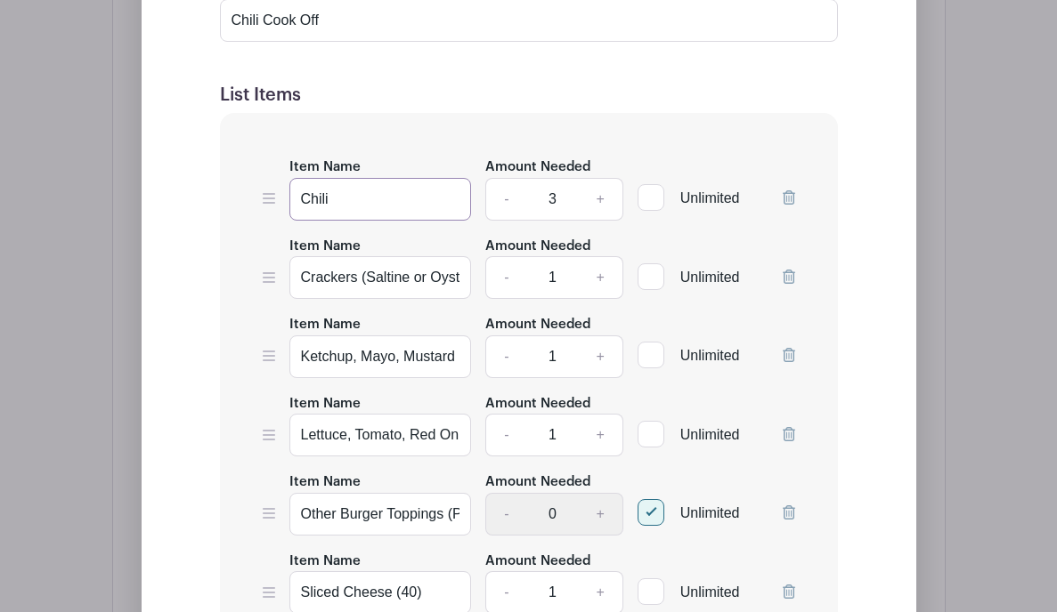
scroll to position [1360, 0]
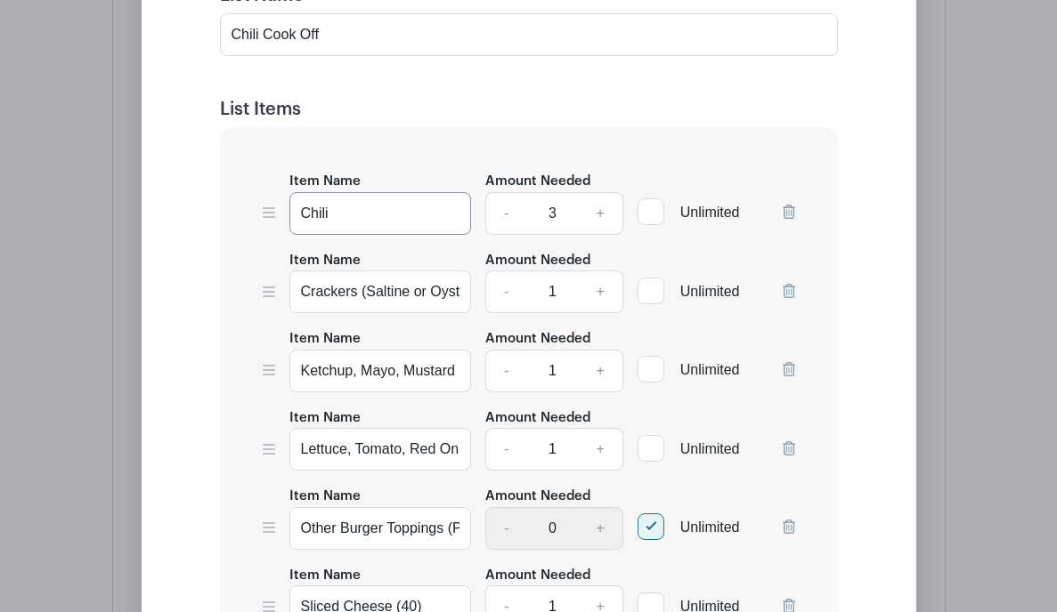
click at [299, 208] on input "Chili" at bounding box center [380, 213] width 182 height 43
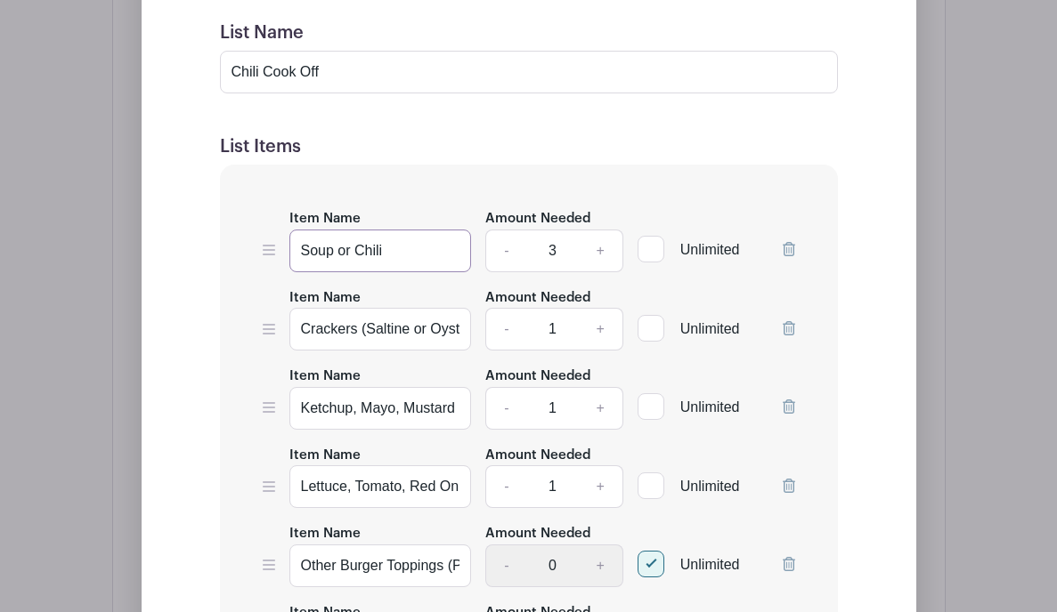
scroll to position [1321, 0]
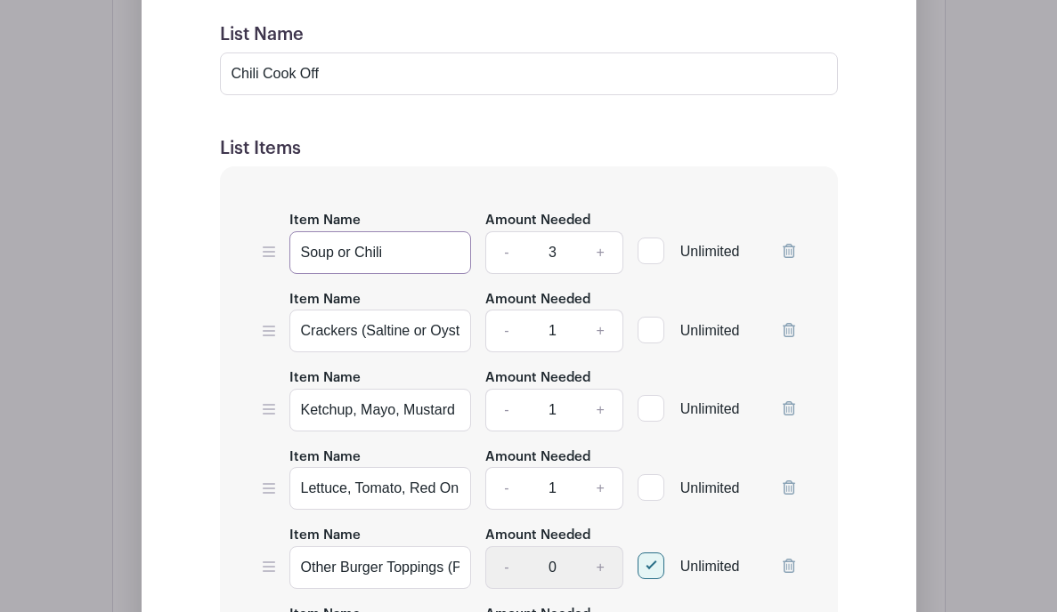
type input "Soup or Chili"
drag, startPoint x: 263, startPoint y: 71, endPoint x: 221, endPoint y: 71, distance: 41.8
click at [221, 71] on input "Chili Cook Off" at bounding box center [529, 74] width 618 height 43
type input "Cook Off"
click at [252, 73] on input "Cook Off" at bounding box center [529, 74] width 618 height 43
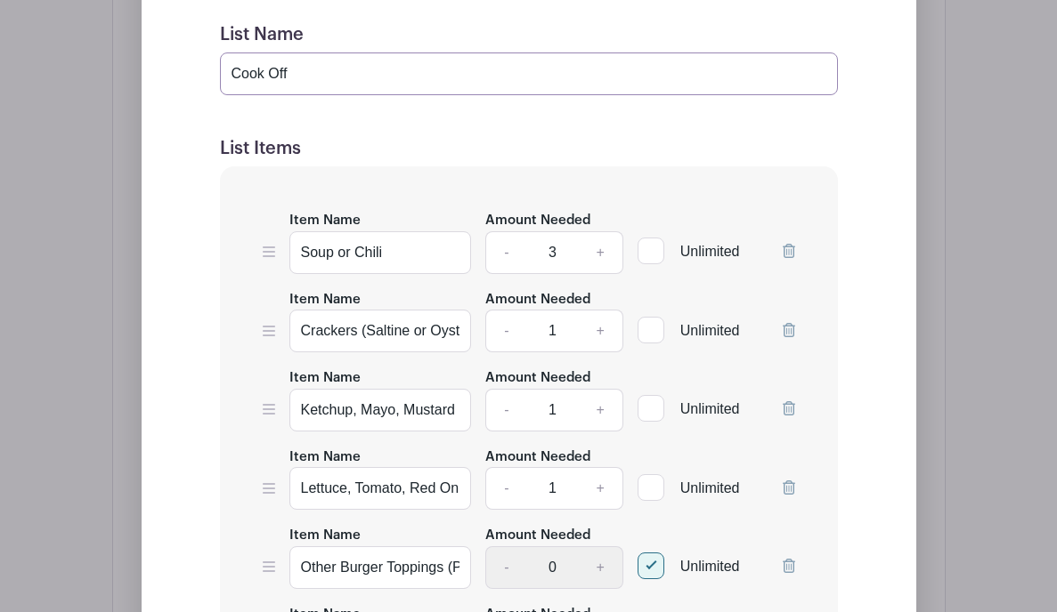
click at [252, 73] on input "Cook Off" at bounding box center [529, 74] width 618 height 43
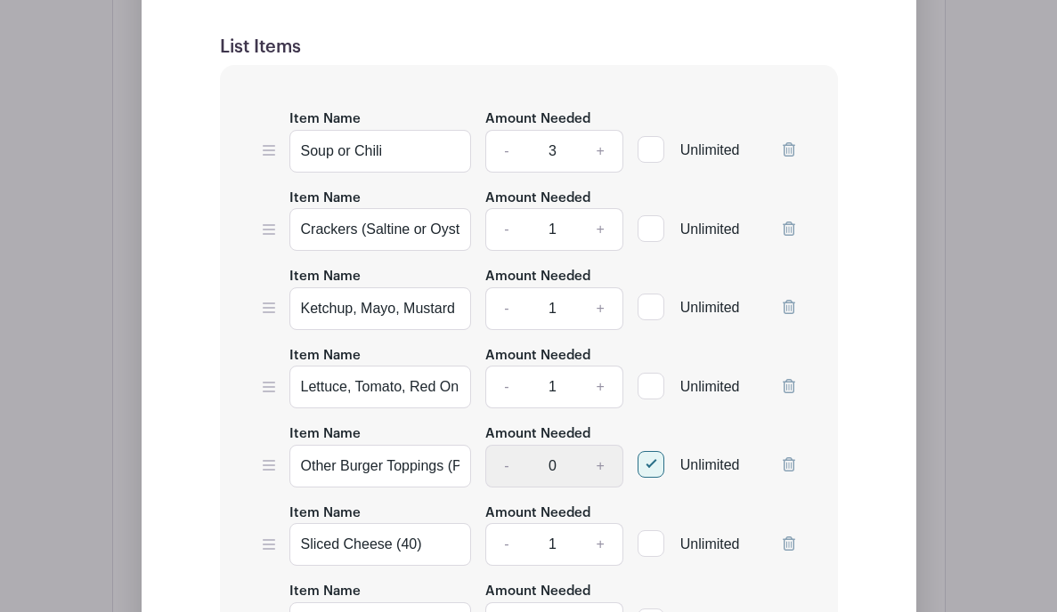
scroll to position [1425, 0]
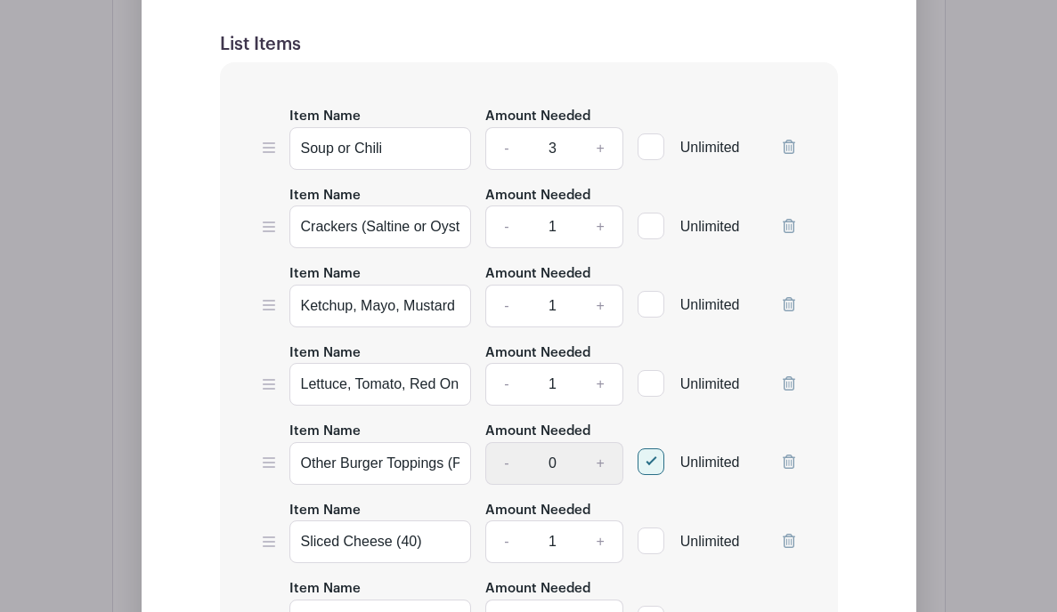
type input "Chili / Soup Night"
click at [343, 296] on input "Ketchup, Mayo, Mustard" at bounding box center [380, 306] width 182 height 43
type input "Cornbread"
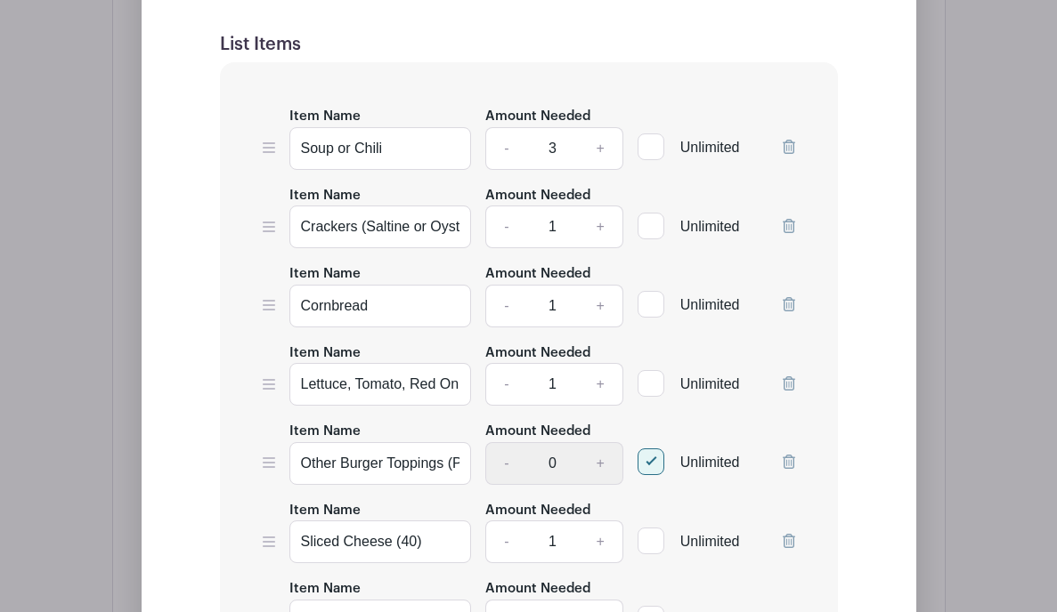
click at [604, 309] on link "+" at bounding box center [600, 306] width 45 height 43
type input "2"
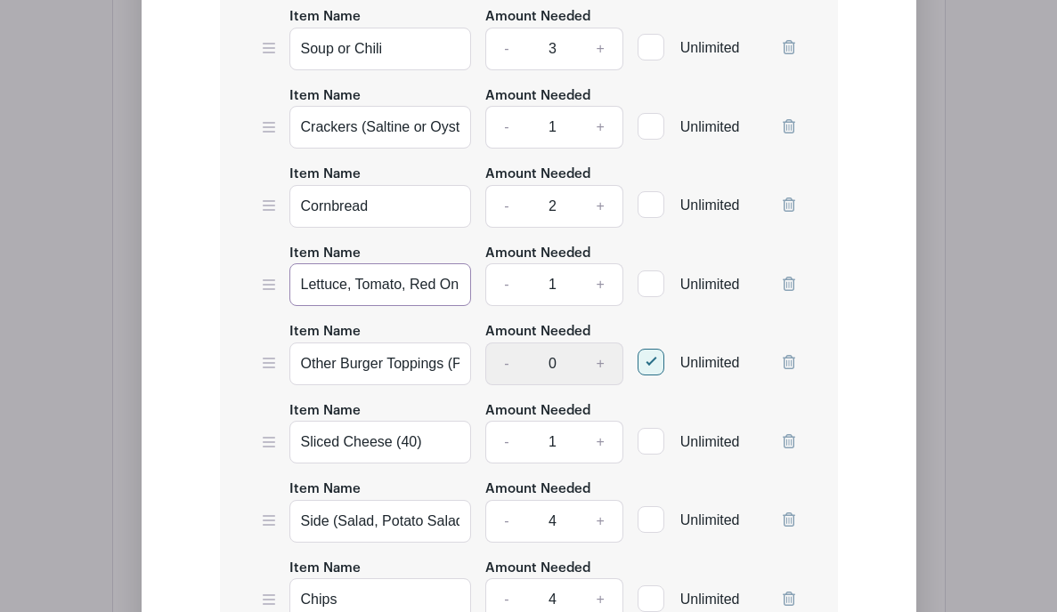
click at [351, 292] on input "Lettuce, Tomato, Red Onion (sliced)" at bounding box center [380, 284] width 182 height 43
click at [360, 279] on input "Lettuce, Tomato, Red Onion (sliced)" at bounding box center [380, 284] width 182 height 43
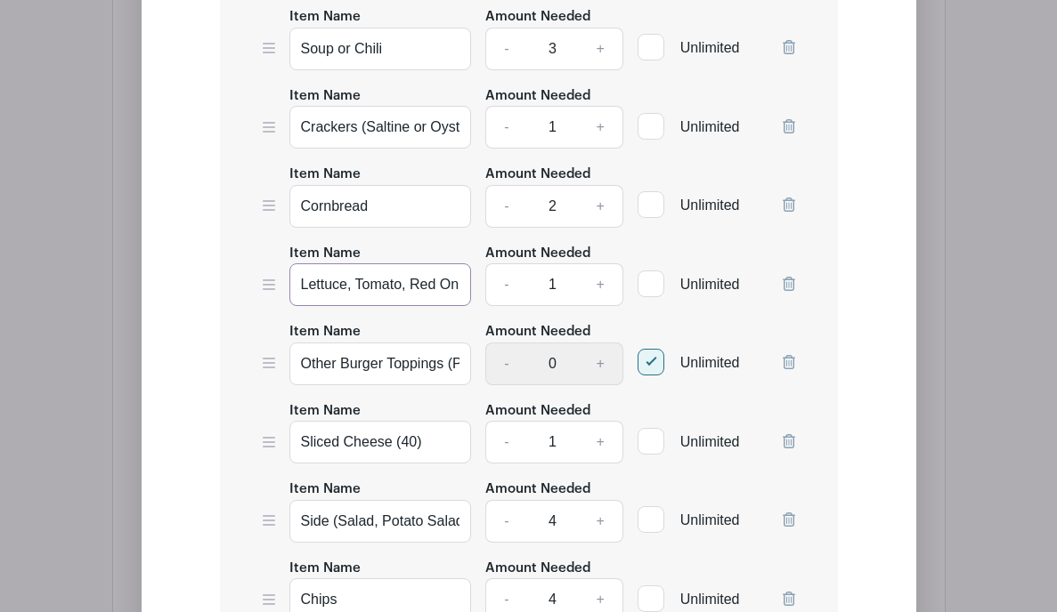
click at [360, 279] on input "Lettuce, Tomato, Red Onion (sliced)" at bounding box center [380, 284] width 182 height 43
type input "s"
type input "Salad"
click at [592, 283] on link "+" at bounding box center [600, 284] width 45 height 43
type input "2"
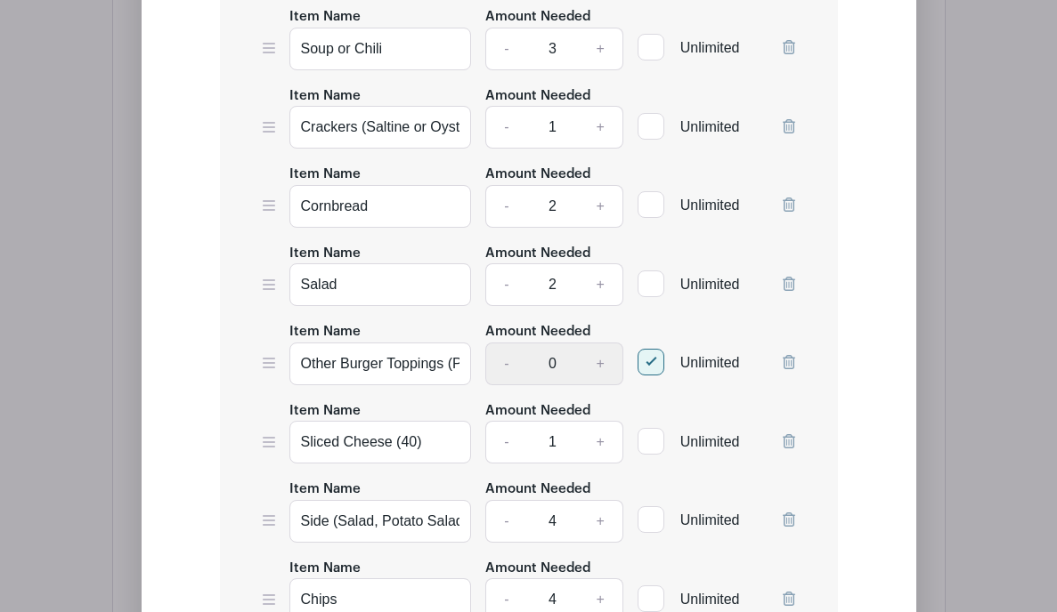
click at [776, 369] on icon at bounding box center [788, 362] width 12 height 14
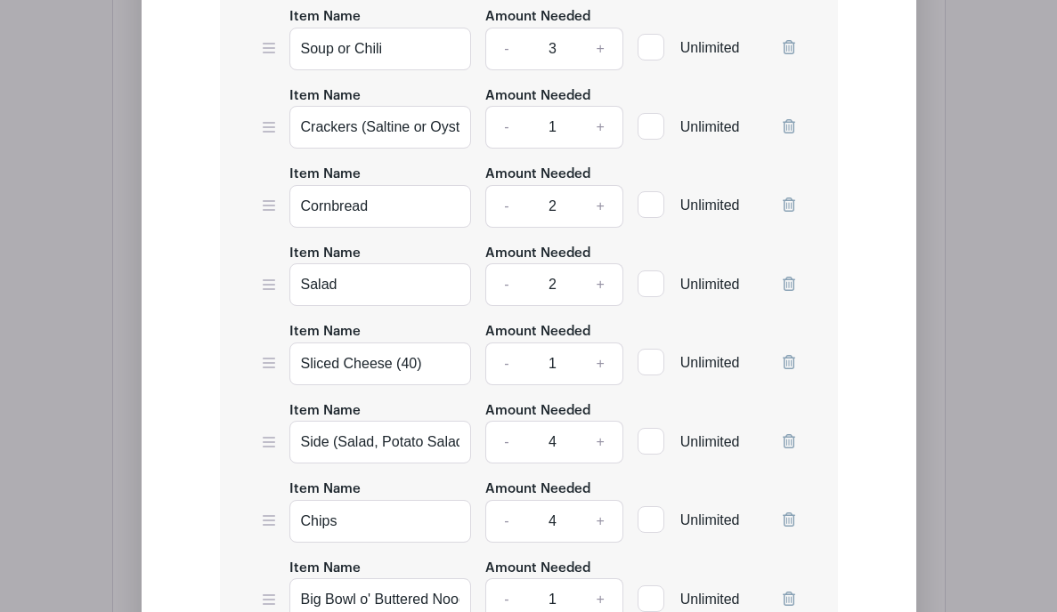
click at [776, 369] on icon at bounding box center [788, 362] width 12 height 14
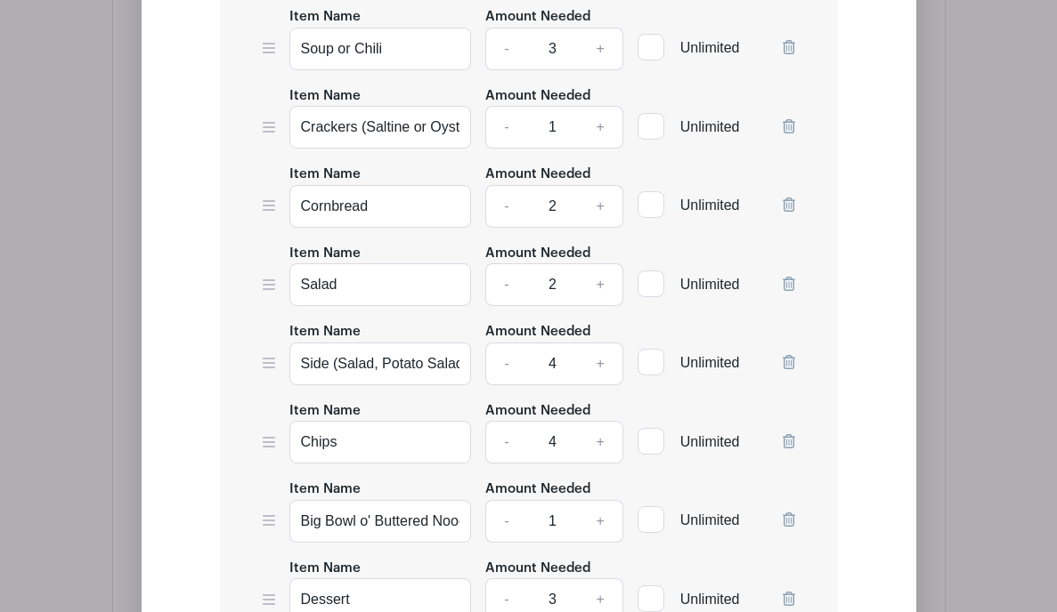
click at [776, 447] on div "Unlimited" at bounding box center [716, 432] width 158 height 65
click at [776, 449] on icon at bounding box center [788, 441] width 12 height 14
click at [338, 366] on input "Side (Salad, Potato Salad, Coleslaw, Pasta Salad, etc.)" at bounding box center [380, 364] width 182 height 43
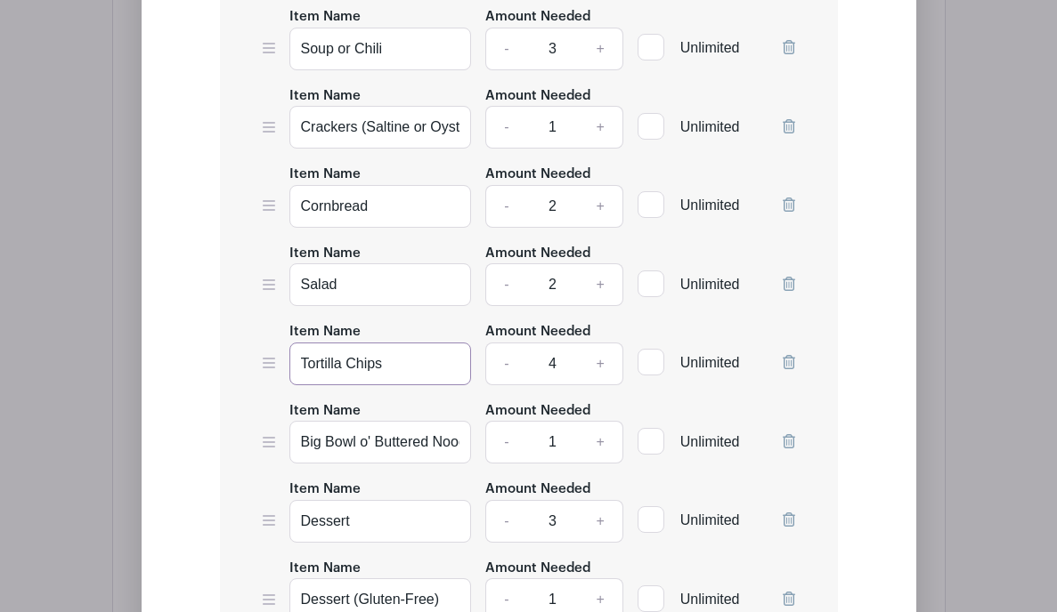
type input "Tortilla Chips"
click at [506, 361] on link "-" at bounding box center [505, 364] width 41 height 43
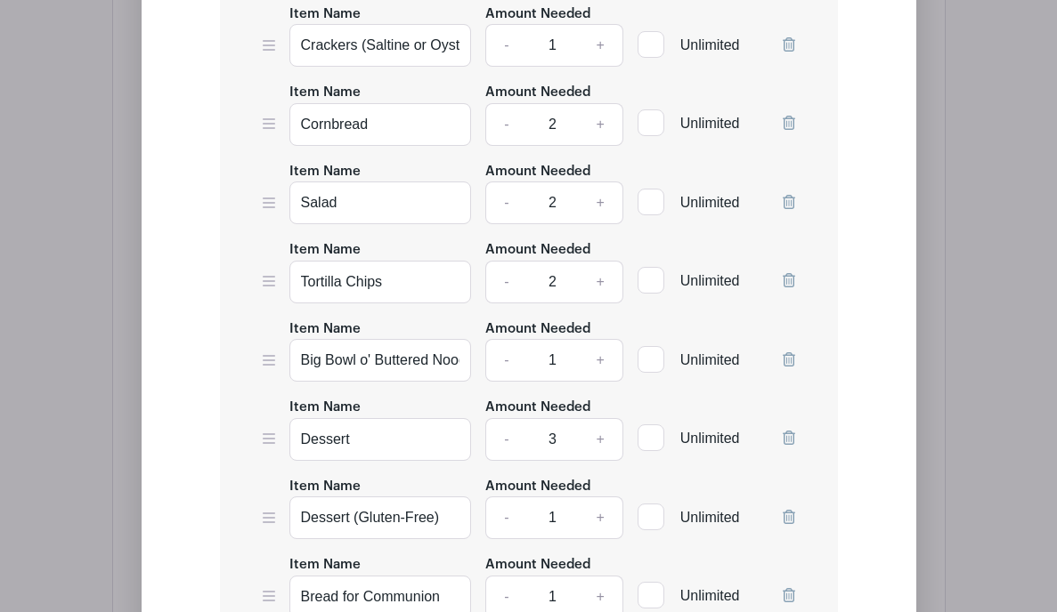
scroll to position [1609, 0]
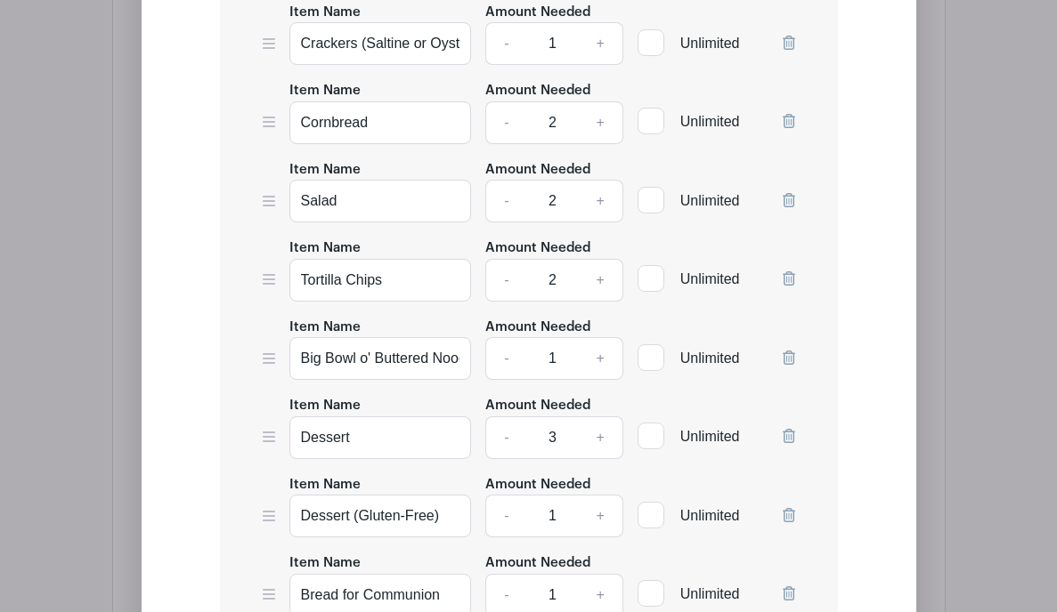
click at [495, 281] on link "-" at bounding box center [505, 280] width 41 height 43
type input "1"
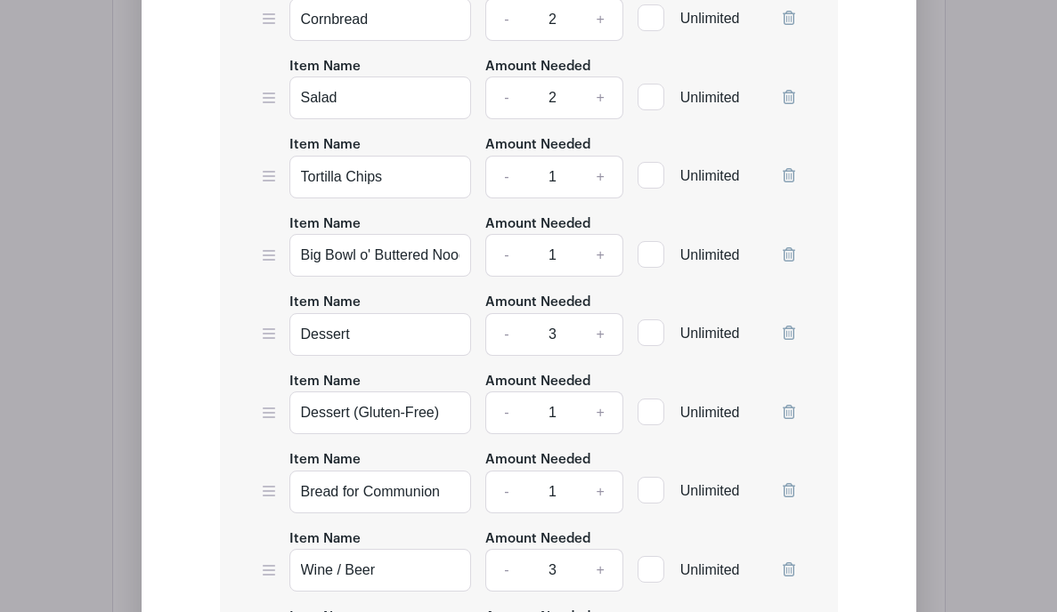
scroll to position [1714, 0]
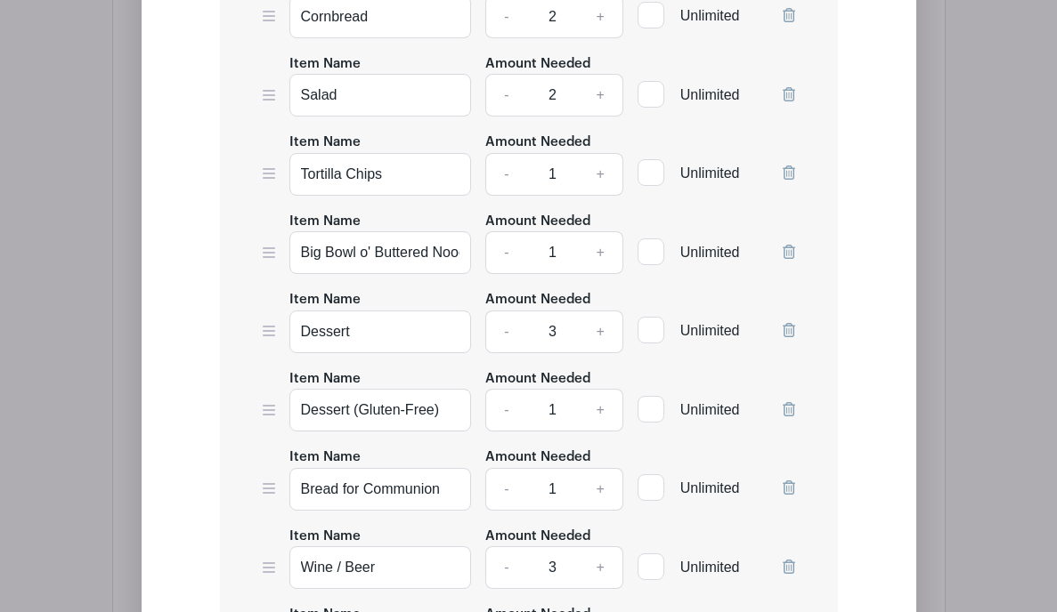
click at [776, 415] on icon at bounding box center [788, 409] width 12 height 14
click at [502, 337] on link "-" at bounding box center [505, 332] width 41 height 43
type input "2"
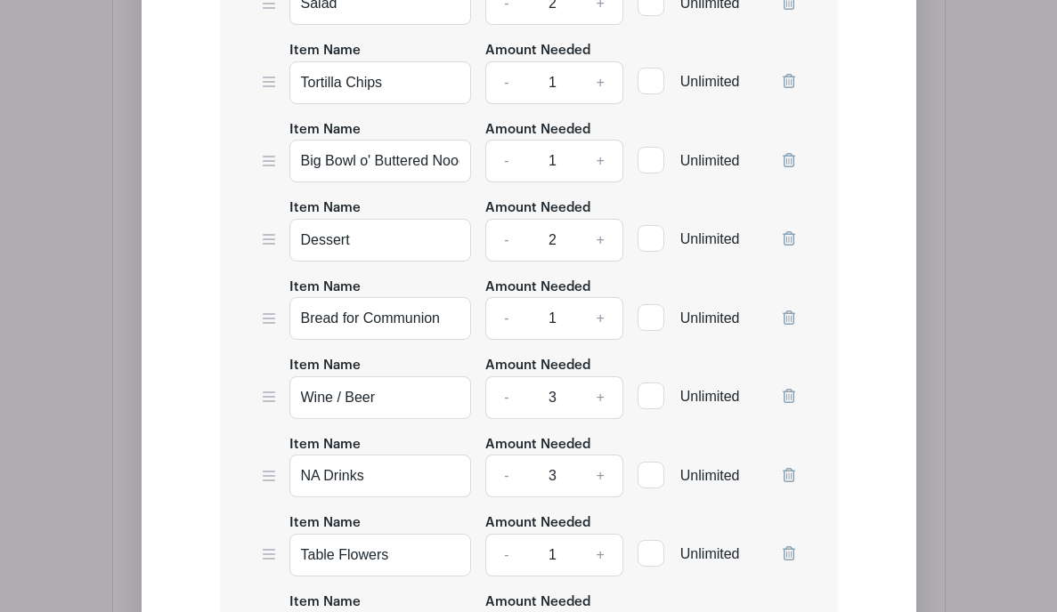
scroll to position [1808, 0]
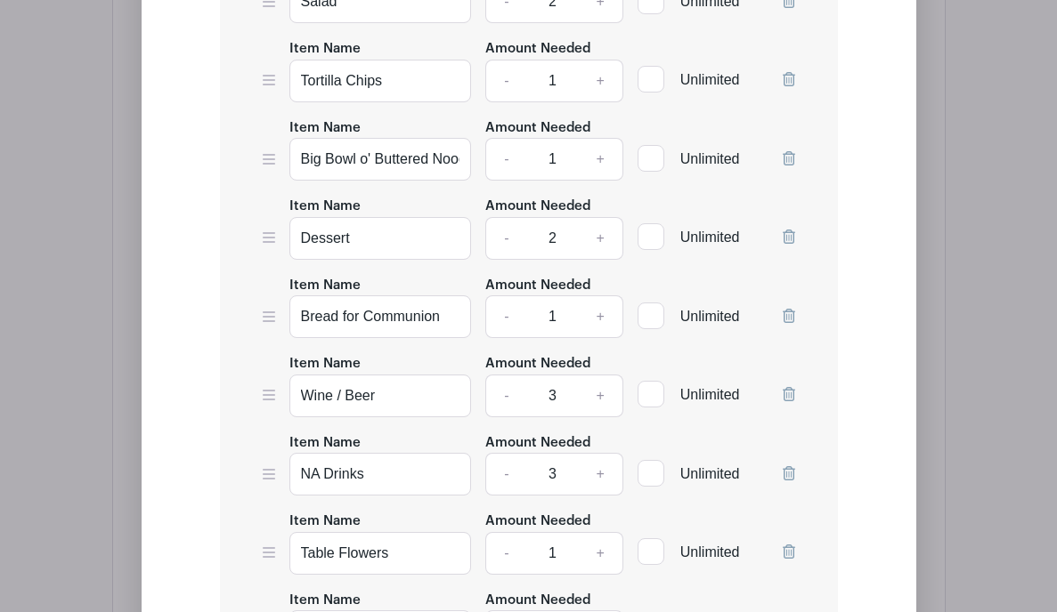
click at [498, 408] on link "-" at bounding box center [505, 396] width 41 height 43
type input "2"
click at [495, 482] on link "-" at bounding box center [505, 474] width 41 height 43
type input "2"
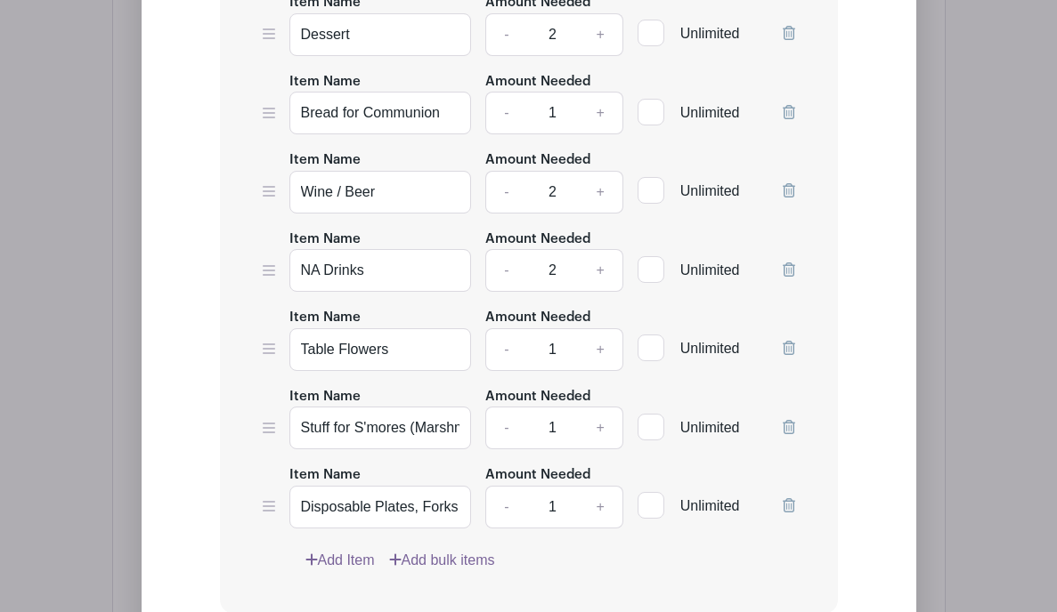
scroll to position [2016, 0]
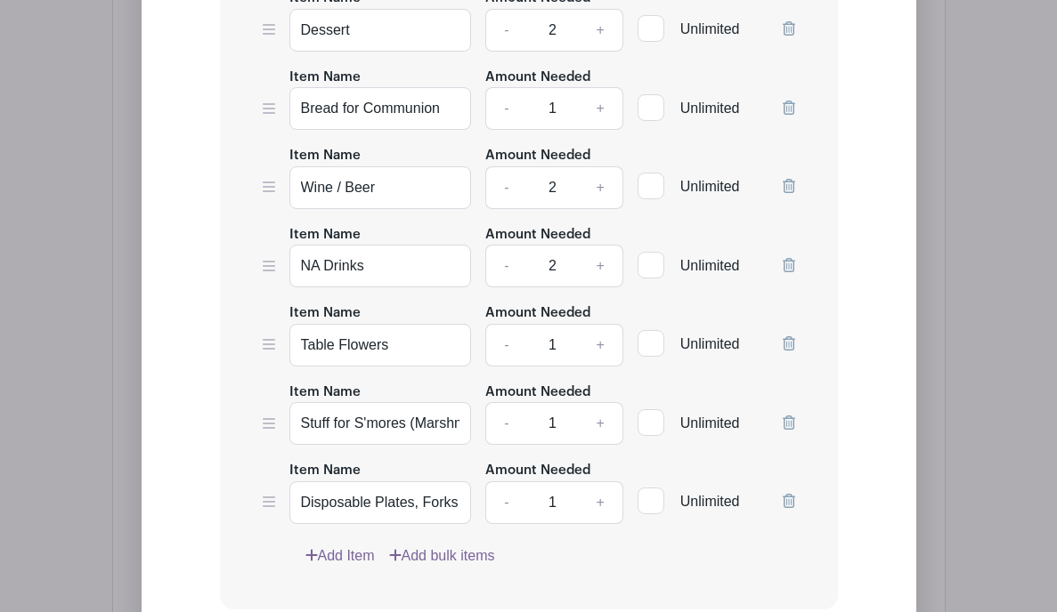
click at [776, 427] on icon at bounding box center [788, 423] width 12 height 14
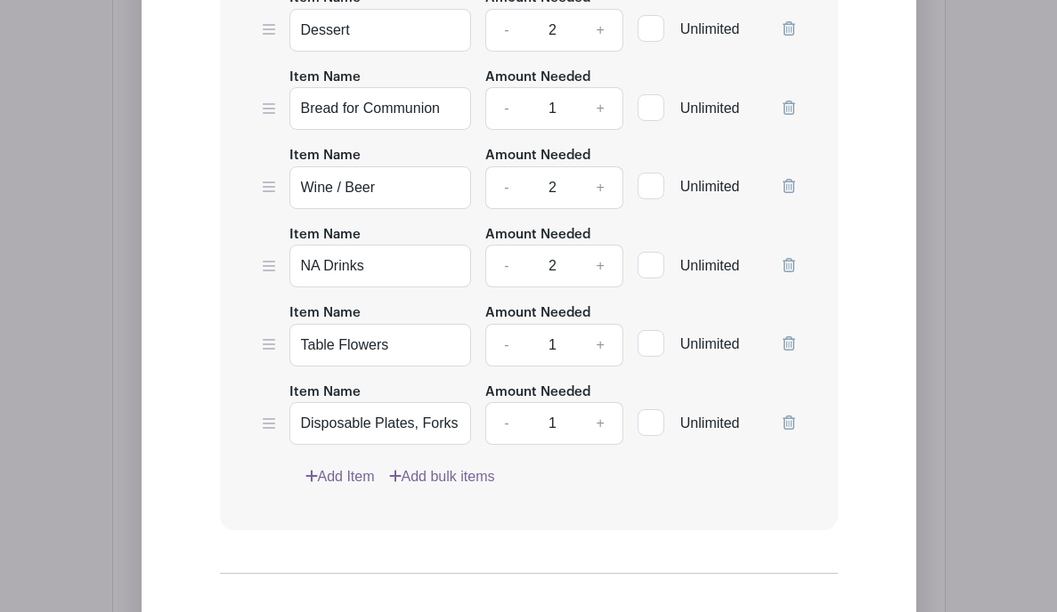
click at [776, 427] on icon at bounding box center [788, 423] width 12 height 14
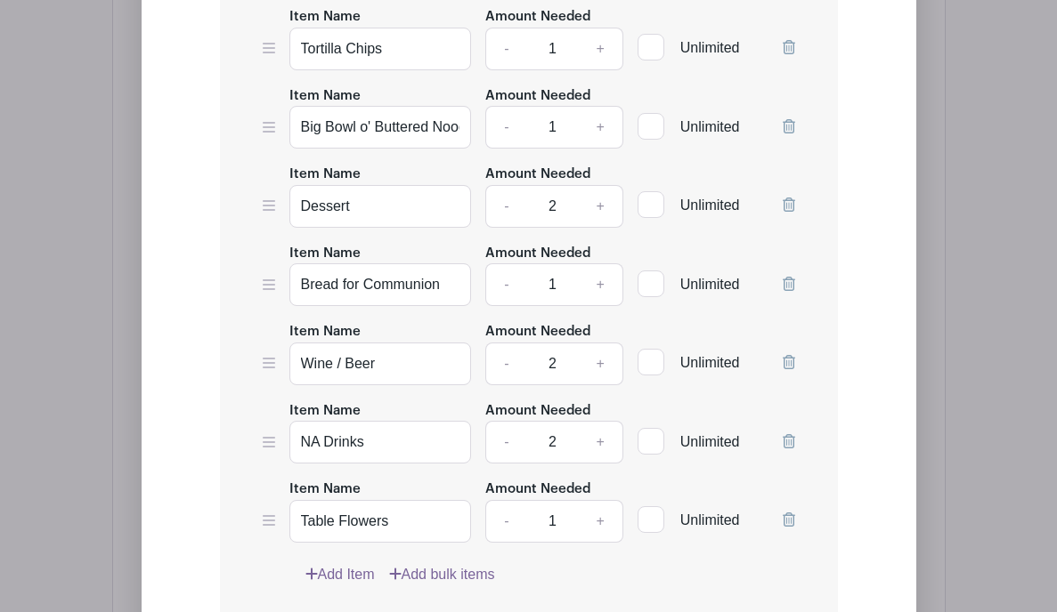
scroll to position [1843, 0]
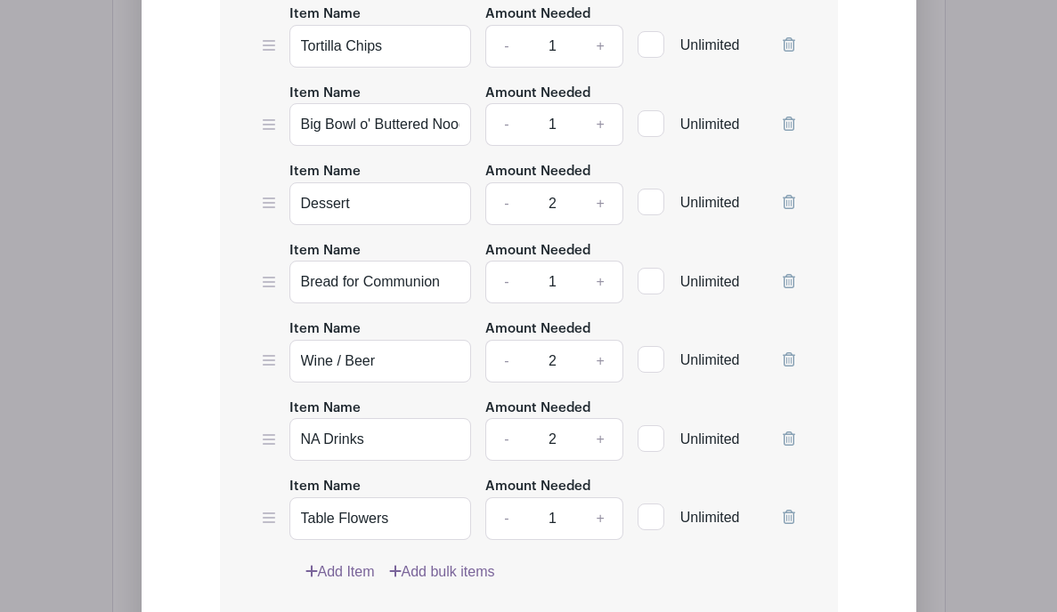
click at [339, 507] on link "Add Item" at bounding box center [339, 572] width 69 height 21
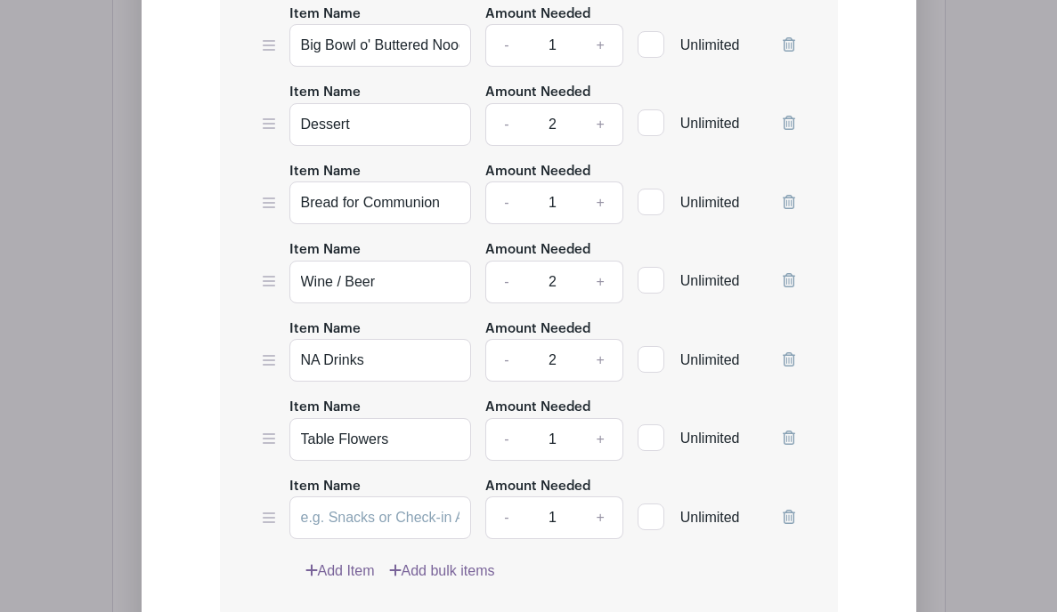
scroll to position [1934, 0]
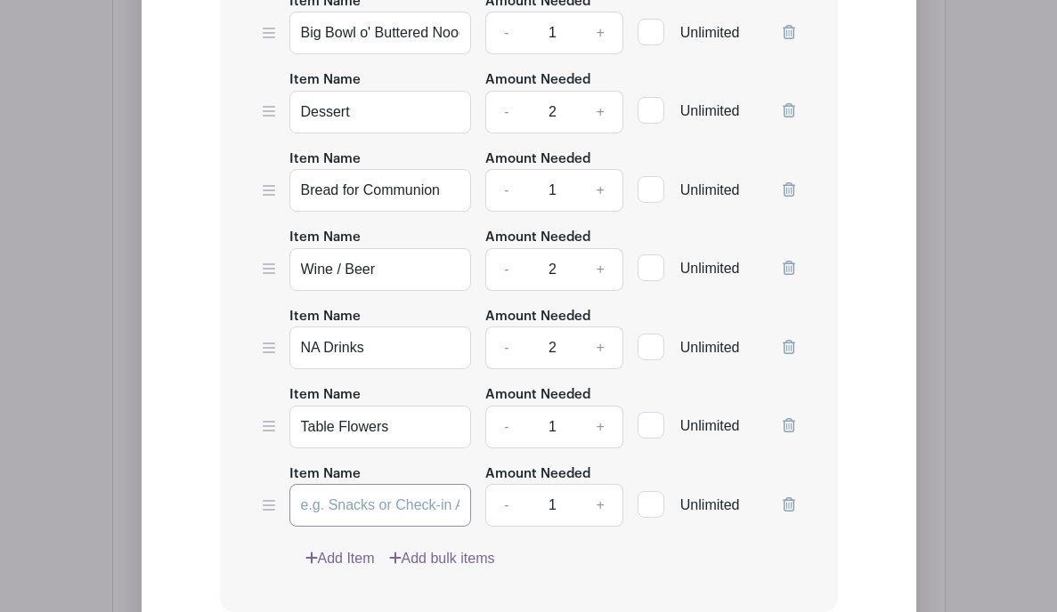
click at [366, 507] on input "Item Name" at bounding box center [380, 505] width 182 height 43
type input "Grape Juice for Communion"
click at [574, 507] on div "Item Name Soup or Chili Amount Needed - 3 + Unlimited Item Name Crackers (Salti…" at bounding box center [529, 82] width 618 height 1059
click at [159, 407] on div "Edit Simple Signup List List Name Chili / Soup Night List Items Item Name Soup …" at bounding box center [529, 102] width 746 height 1579
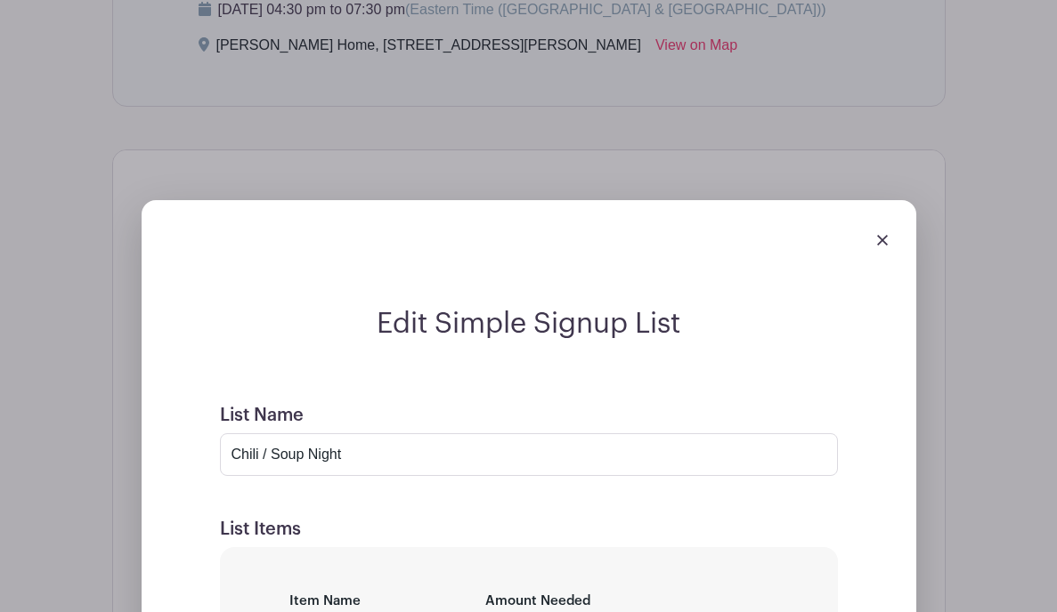
scroll to position [935, 0]
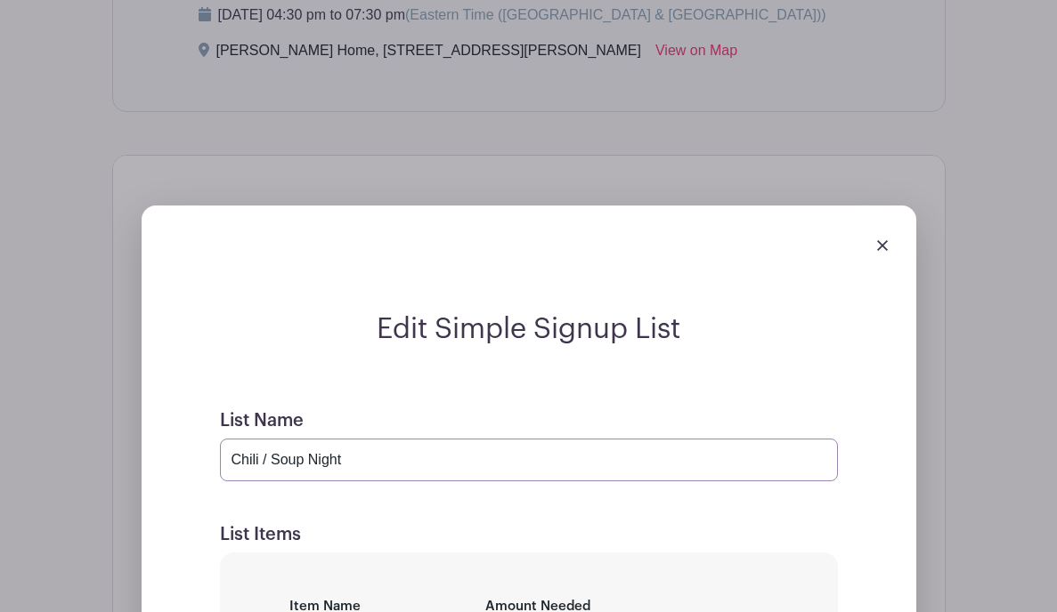
click at [393, 458] on input "Chili / Soup Night" at bounding box center [529, 460] width 618 height 43
click at [232, 465] on input "Chili / Soup Night" at bounding box center [529, 460] width 618 height 43
paste input "🍲"
type input "🍲 Chili / Soup Night"
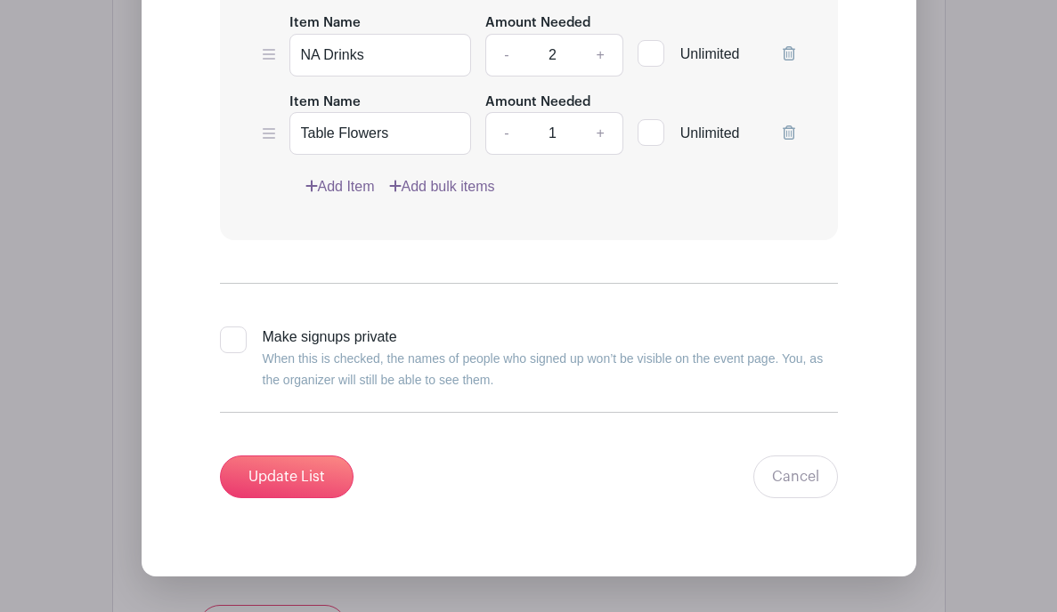
scroll to position [2307, 0]
click at [293, 497] on input "Update List" at bounding box center [287, 476] width 134 height 43
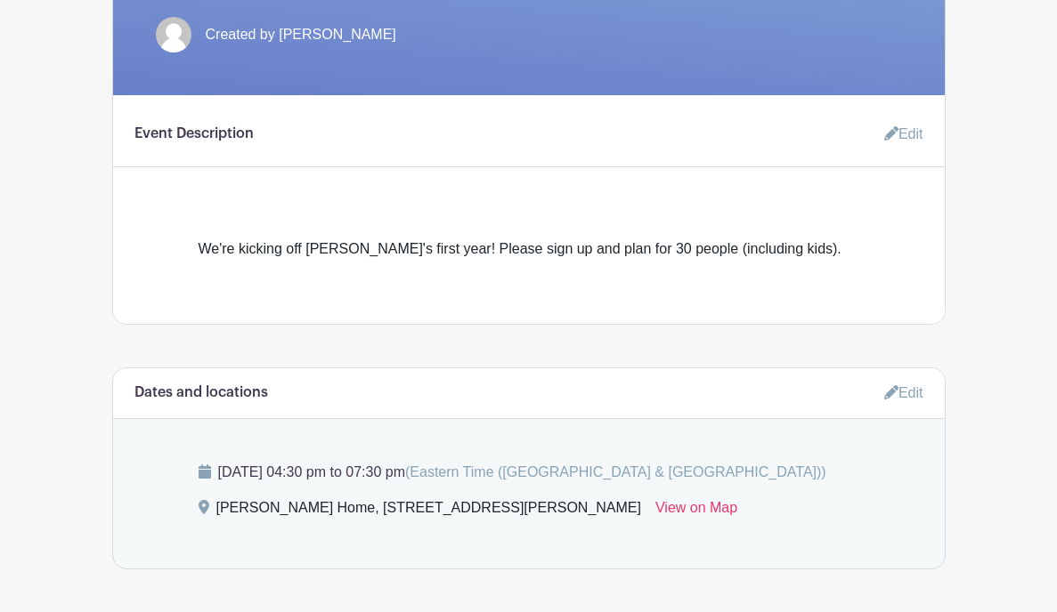
scroll to position [345, 0]
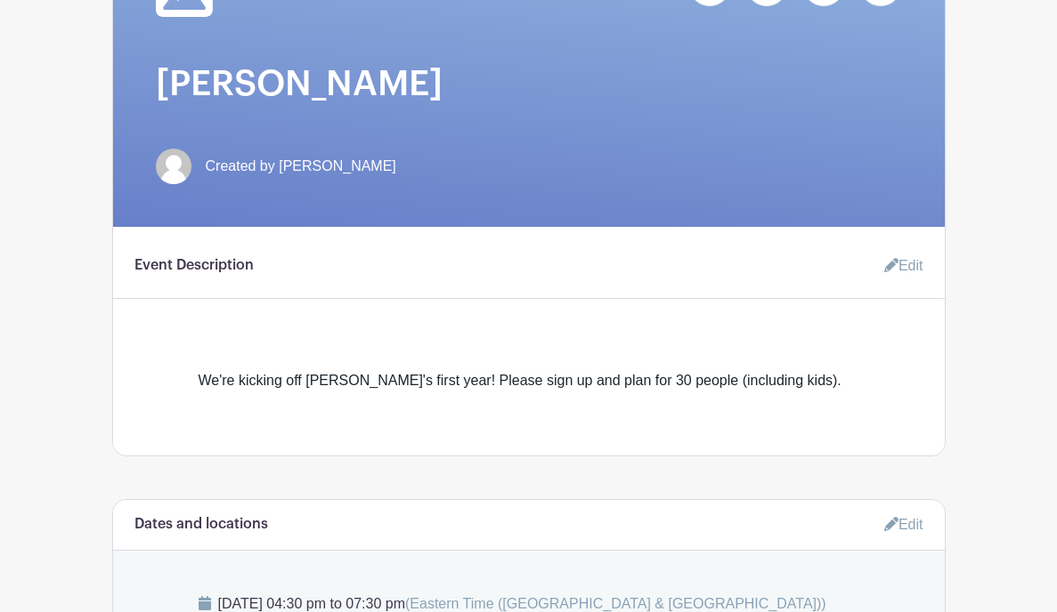
click at [776, 263] on link "Edit" at bounding box center [896, 266] width 53 height 36
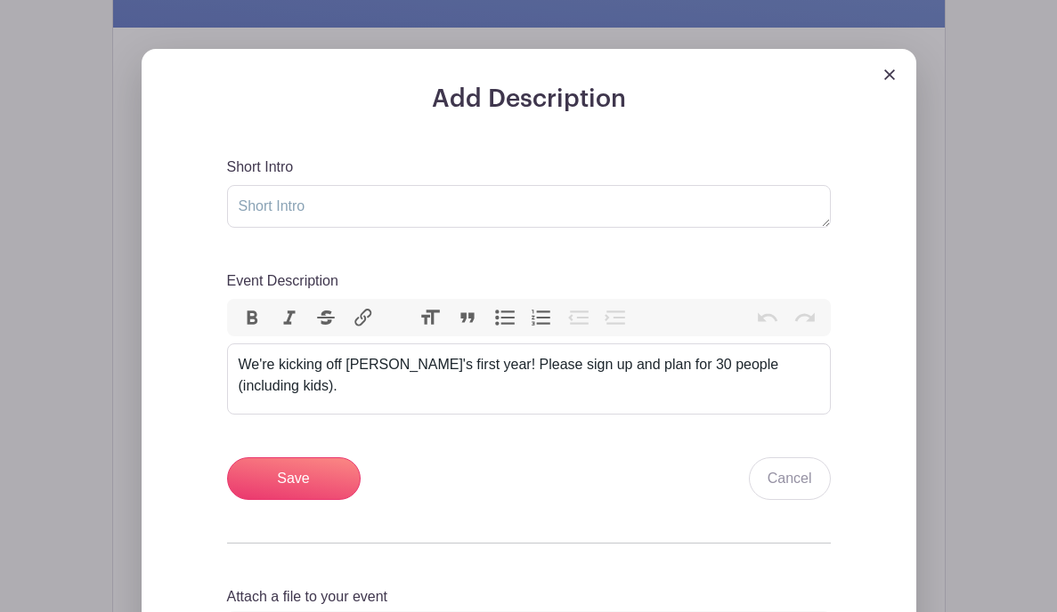
scroll to position [559, 0]
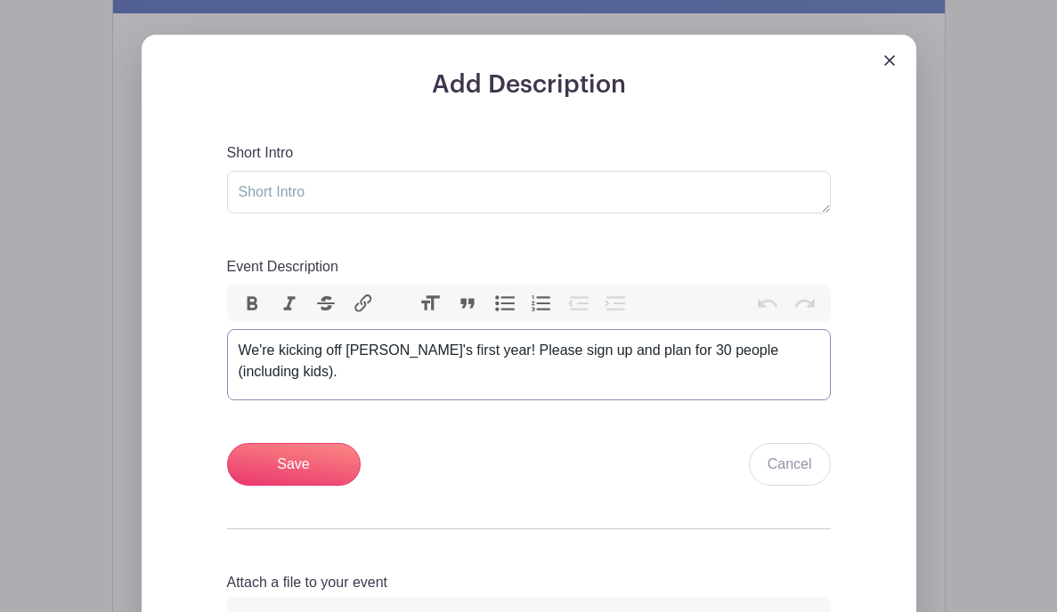
click at [244, 357] on div "We're kicking off [PERSON_NAME]'s first year! Please sign up and plan for 30 pe…" at bounding box center [529, 361] width 580 height 43
click at [247, 357] on div "We're kicking off [PERSON_NAME]'s first year! Please sign up and plan for 30 pe…" at bounding box center [529, 361] width 580 height 43
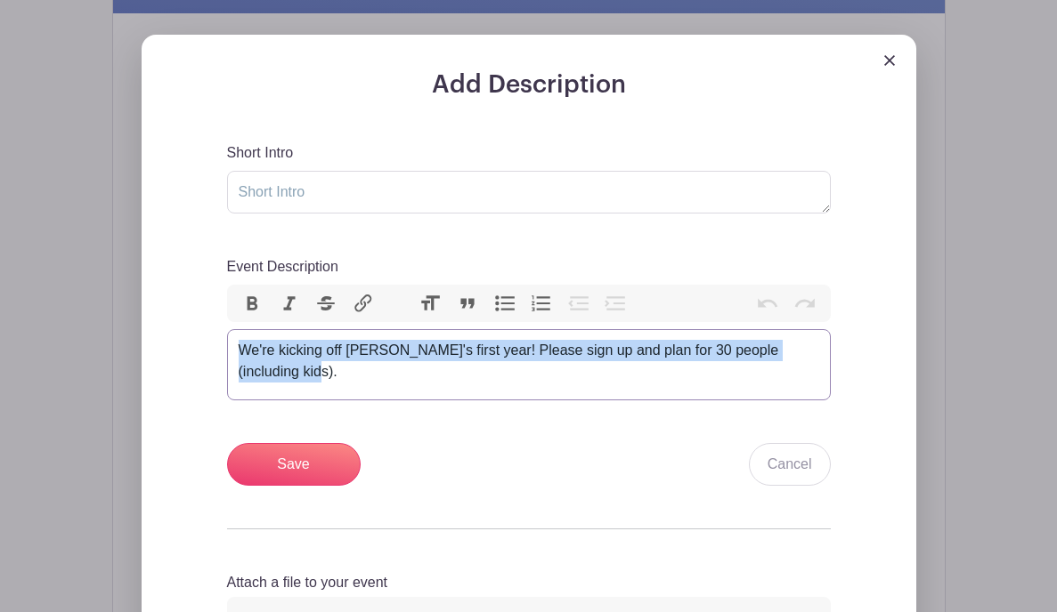
click at [247, 357] on div "We're kicking off [PERSON_NAME]'s first year! Please sign up and plan for 30 pe…" at bounding box center [529, 361] width 580 height 43
type trix-editor "<div>We're kicking off [PERSON_NAME]'s first year! Please sign up and plan for …"
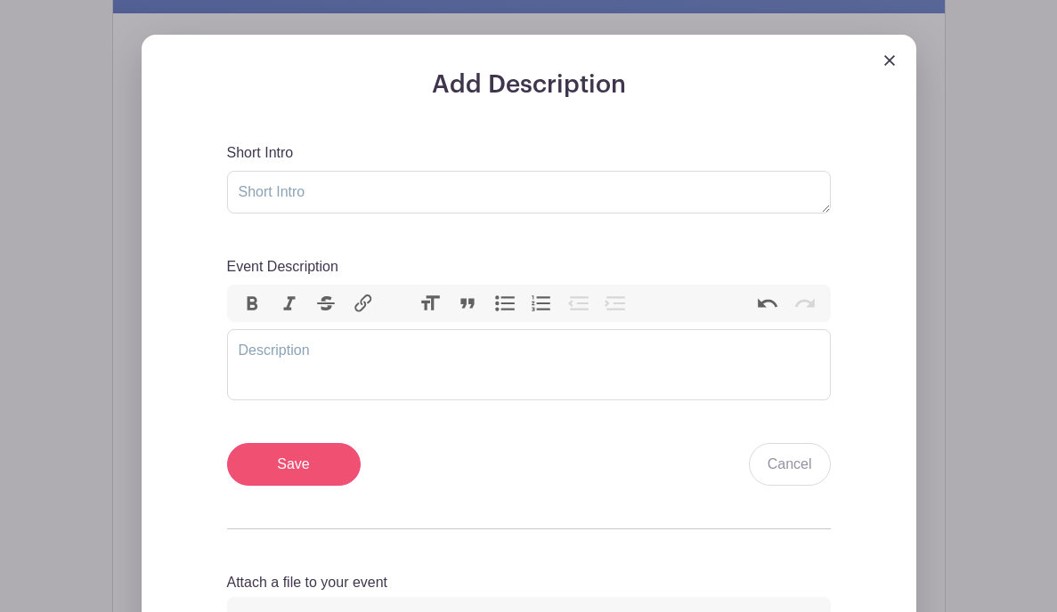
click at [292, 479] on input "Save" at bounding box center [294, 464] width 134 height 43
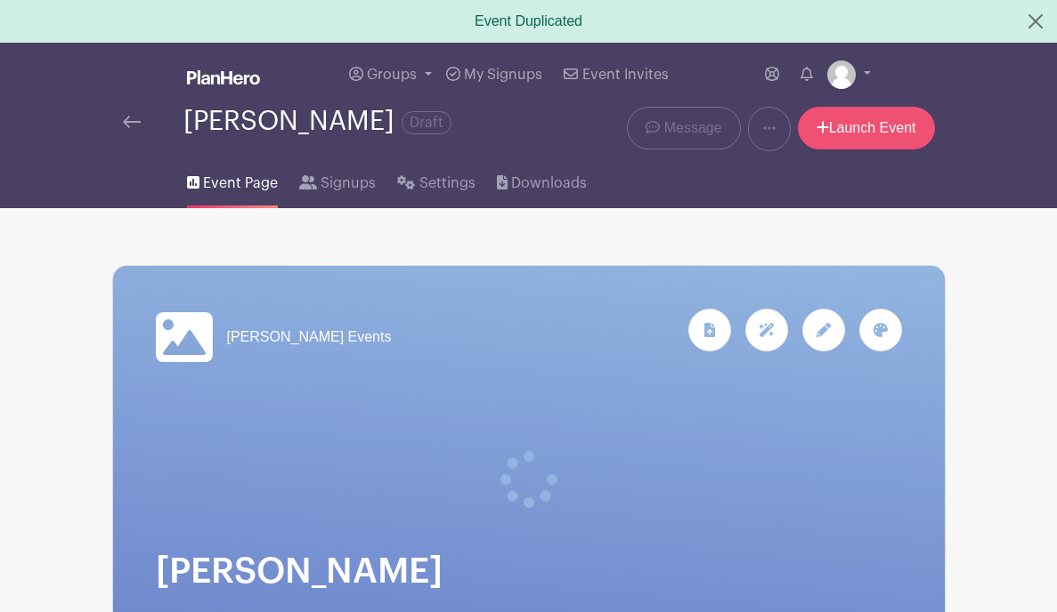
scroll to position [0, 0]
click at [776, 126] on link "Launch Event" at bounding box center [866, 128] width 137 height 43
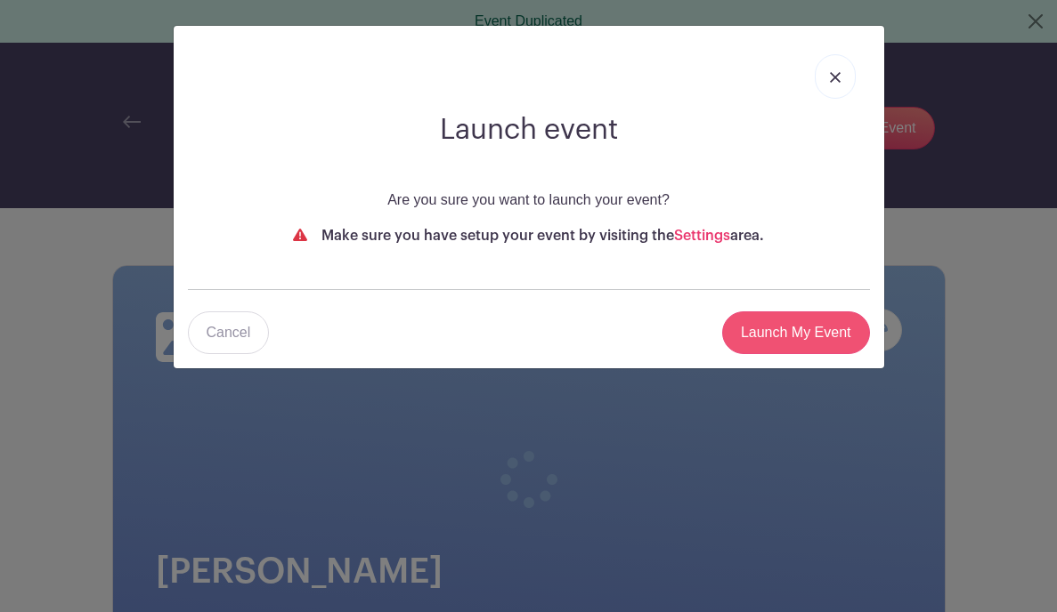
click at [776, 329] on input "Launch My Event" at bounding box center [796, 333] width 148 height 43
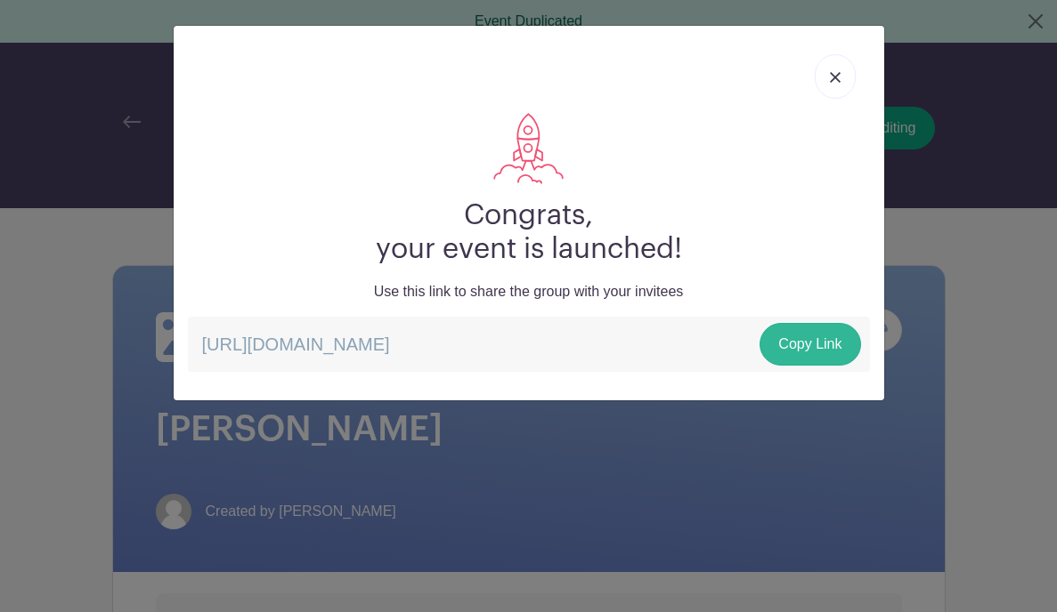
click at [776, 332] on link "Copy Link" at bounding box center [809, 344] width 101 height 43
click at [776, 76] on link at bounding box center [834, 76] width 41 height 45
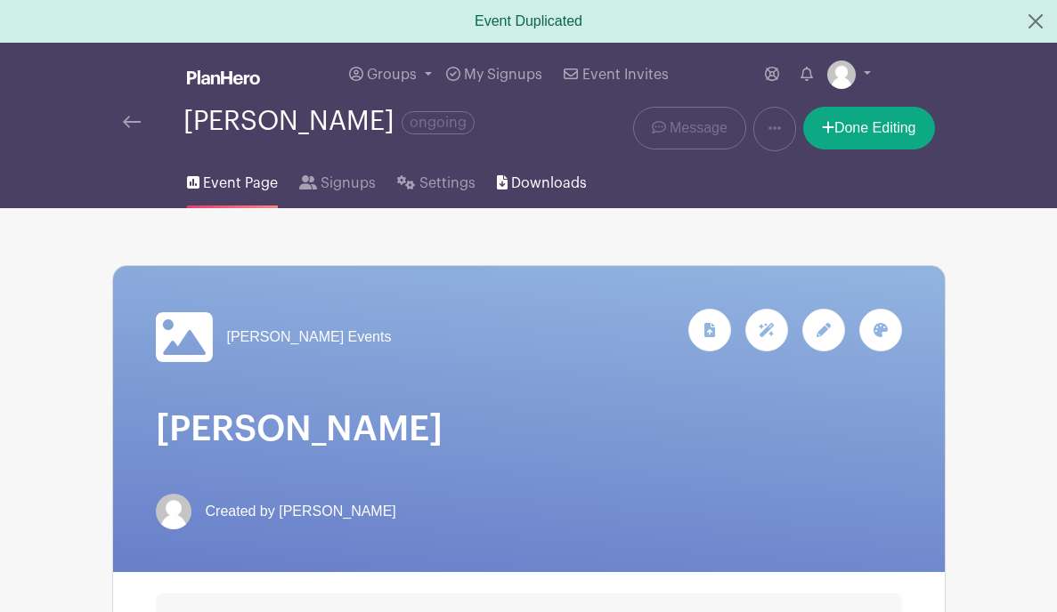
click at [523, 174] on span "Downloads" at bounding box center [549, 183] width 76 height 21
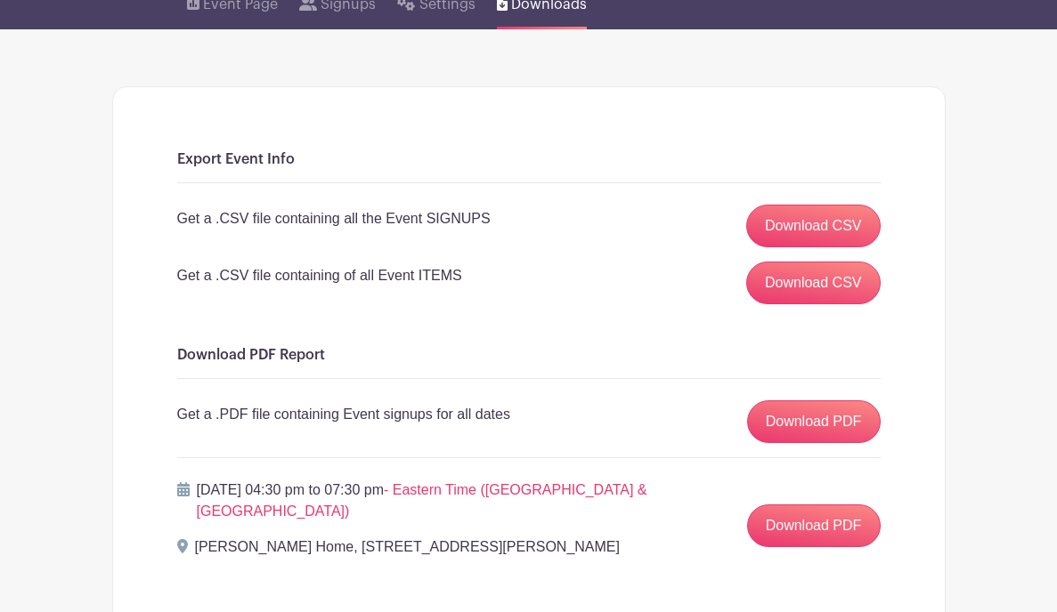
scroll to position [137, 0]
